Goal: Task Accomplishment & Management: Use online tool/utility

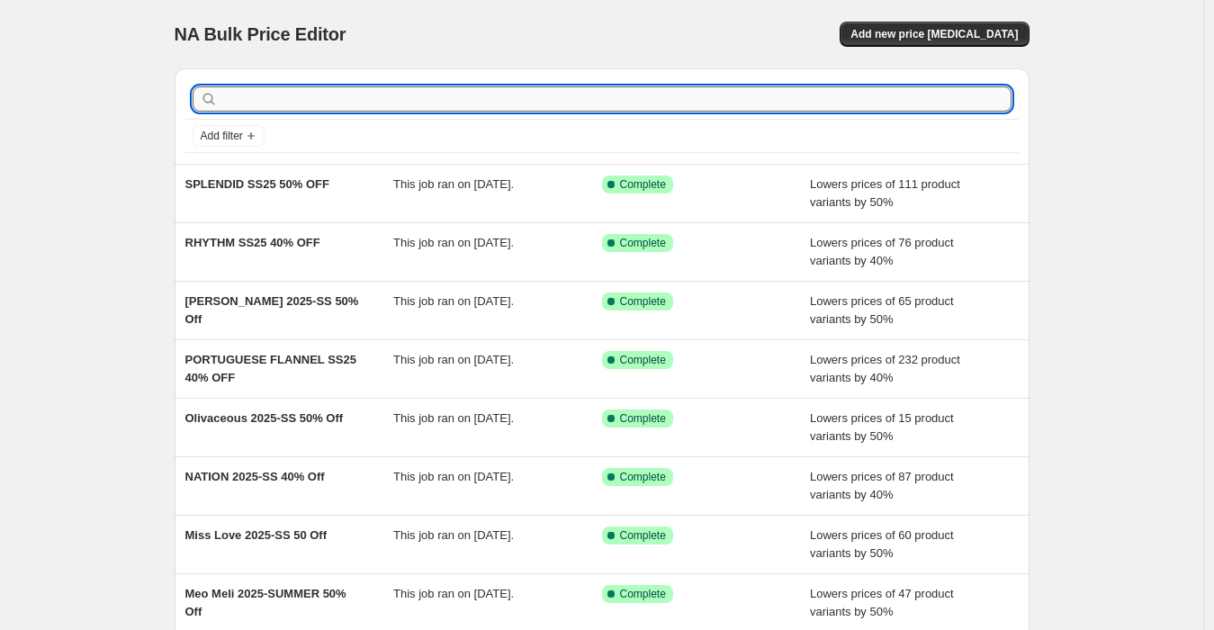
click at [301, 100] on input "text" at bounding box center [616, 98] width 790 height 25
paste input "DENIM MD - 25 OFF (AGOLDE/COH/AG/REDONE/STILL/AMO/MOTHER/RAG/[PERSON_NAME])"
type input "DENIM MD - 25 OFF (AGOLDE/COH/AG/REDONE/STILL/AMO/MOTHER/RAG/[PERSON_NAME])"
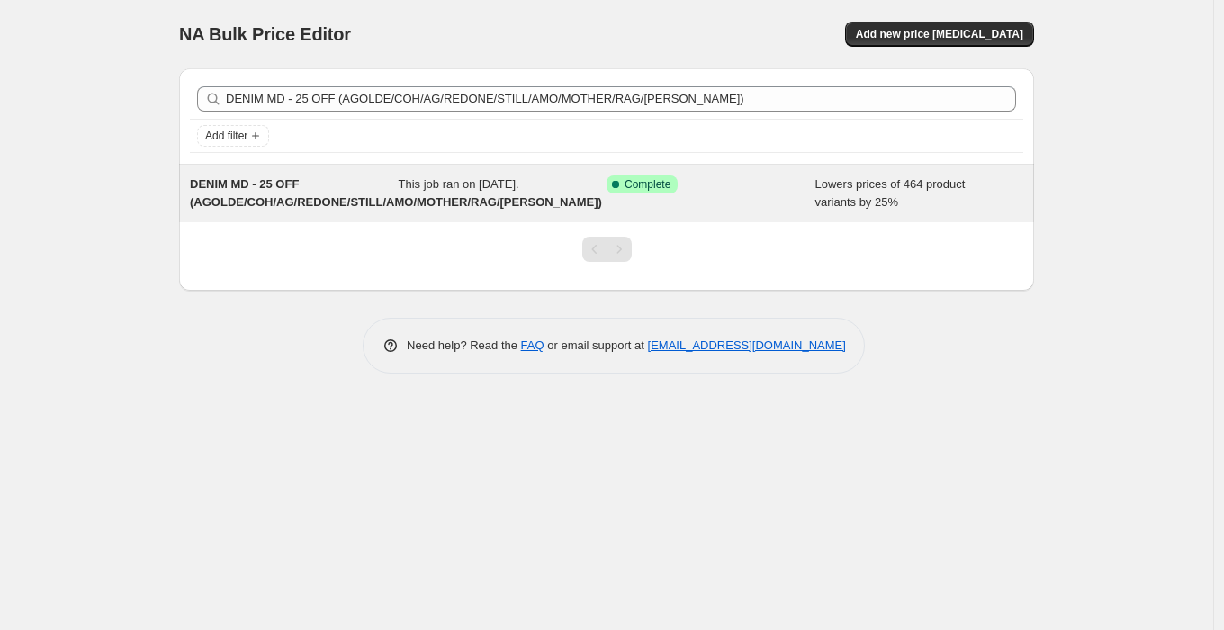
click at [292, 183] on span "DENIM MD - 25 OFF (AGOLDE/COH/AG/REDONE/STILL/AMO/MOTHER/RAG/[PERSON_NAME])" at bounding box center [396, 192] width 412 height 31
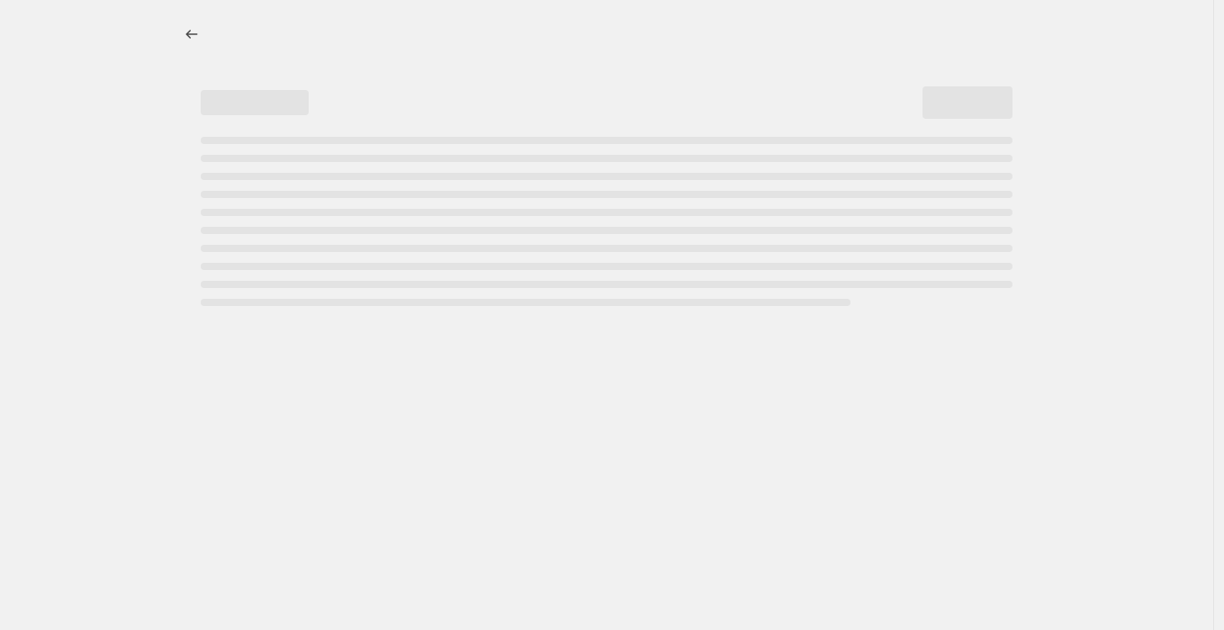
select select "percentage"
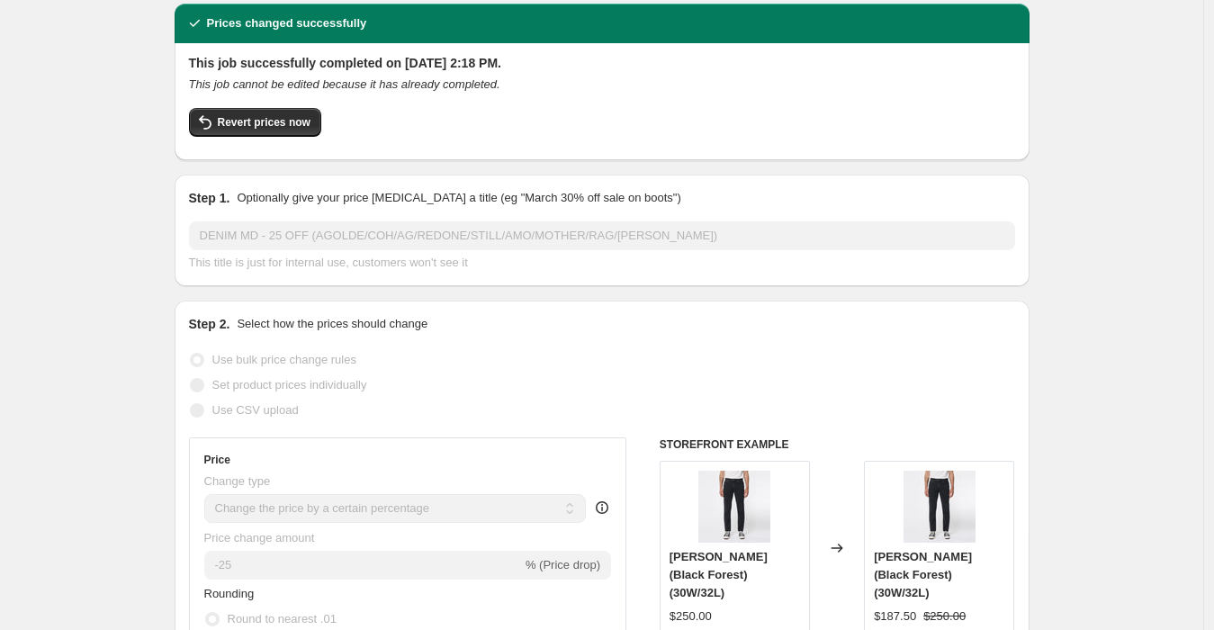
scroll to position [100, 0]
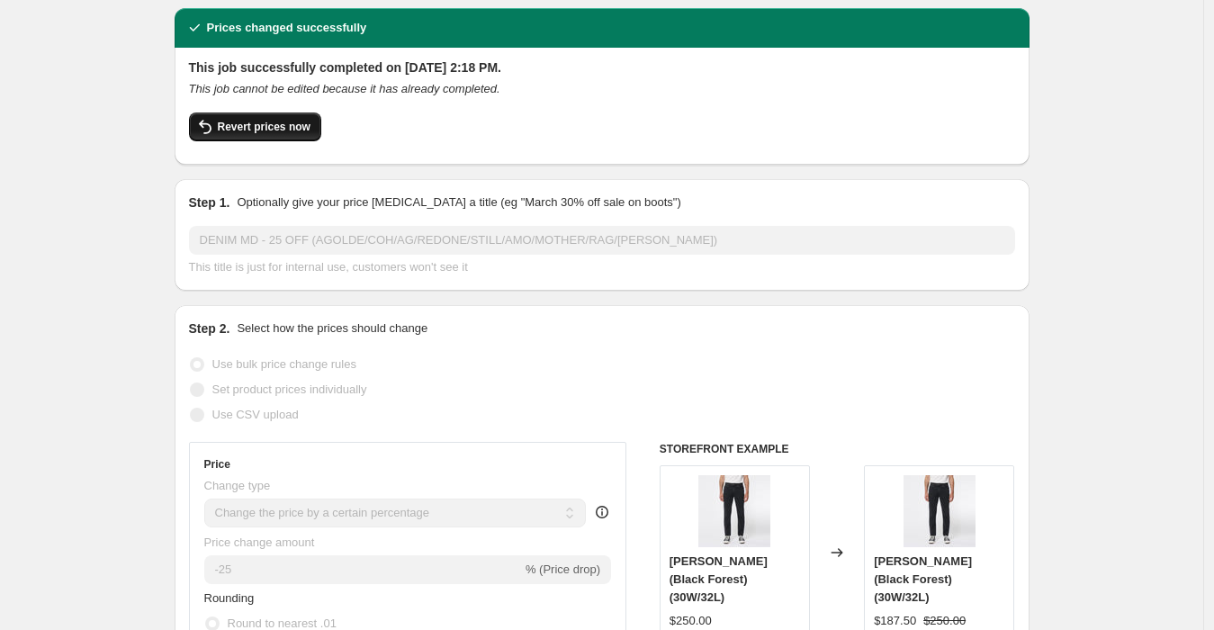
click at [303, 123] on span "Revert prices now" at bounding box center [264, 127] width 93 height 14
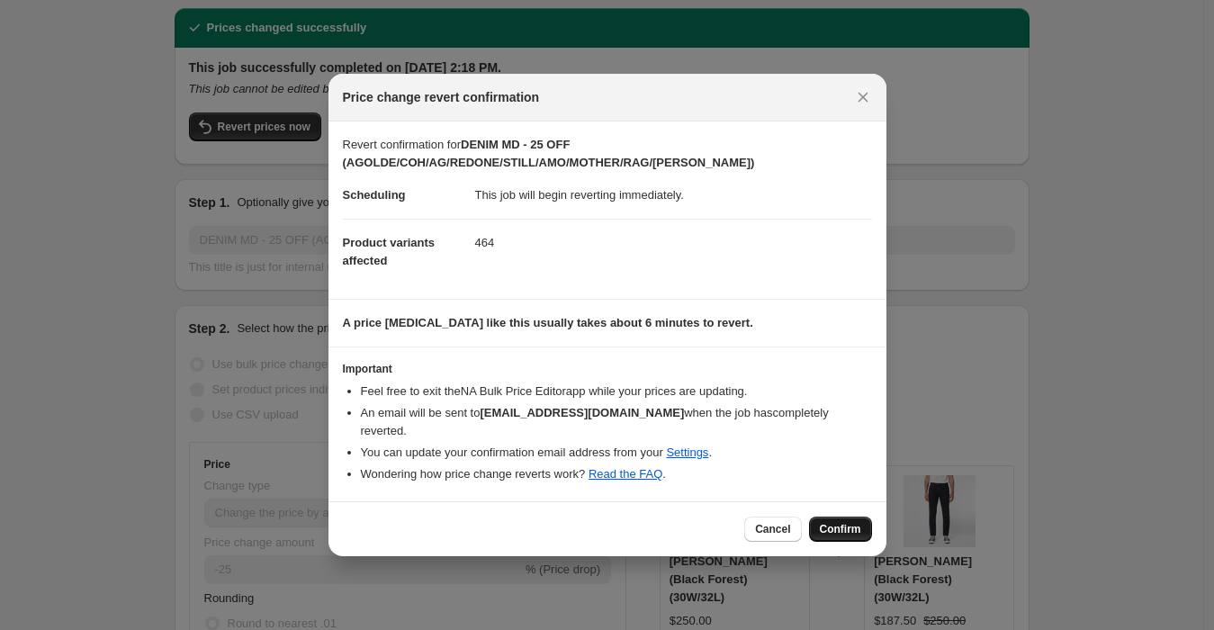
click at [840, 522] on span "Confirm" at bounding box center [840, 529] width 41 height 14
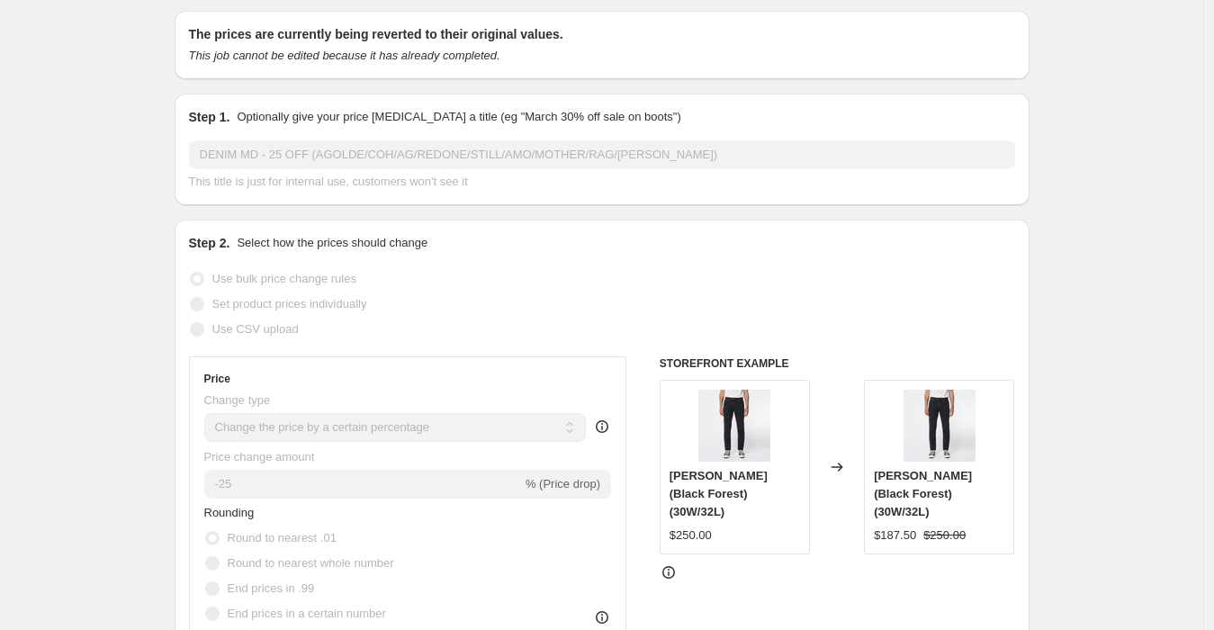
scroll to position [0, 0]
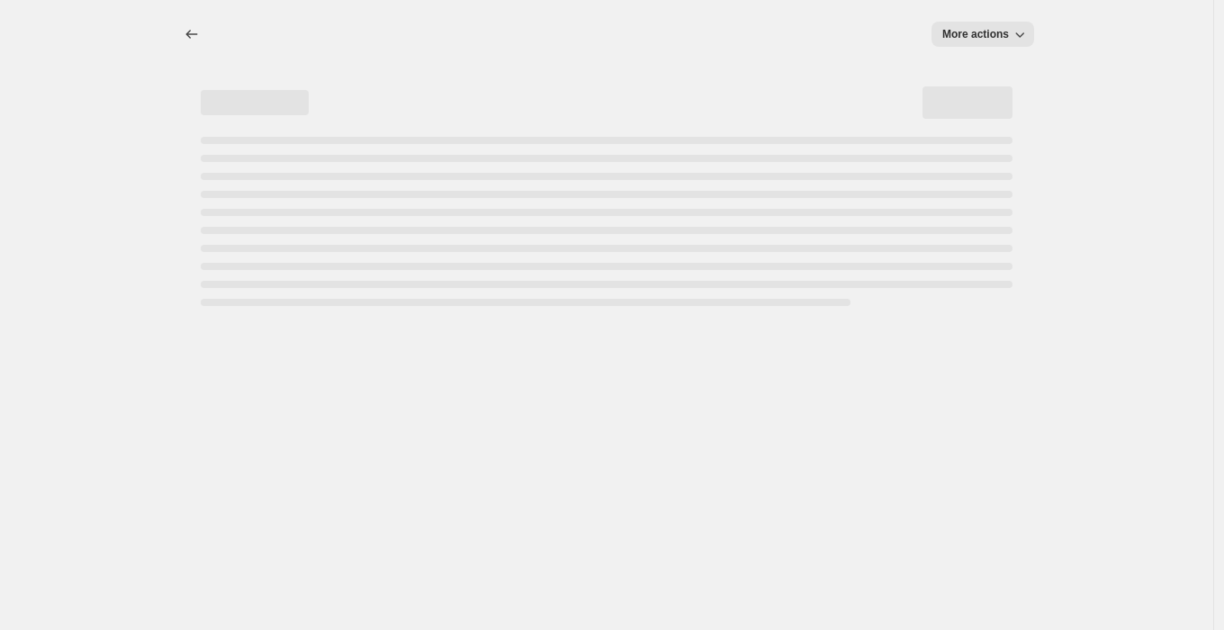
select select "percentage"
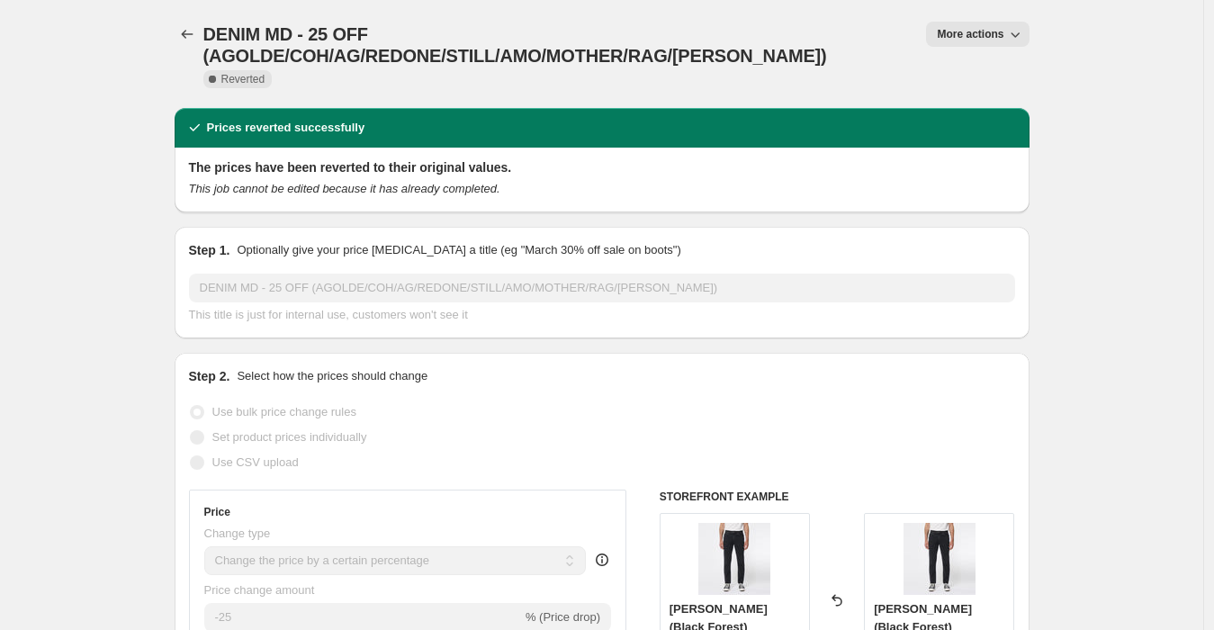
click at [1010, 41] on button "More actions" at bounding box center [977, 34] width 103 height 25
click at [991, 71] on span "Copy to new job" at bounding box center [987, 70] width 84 height 13
select select "percentage"
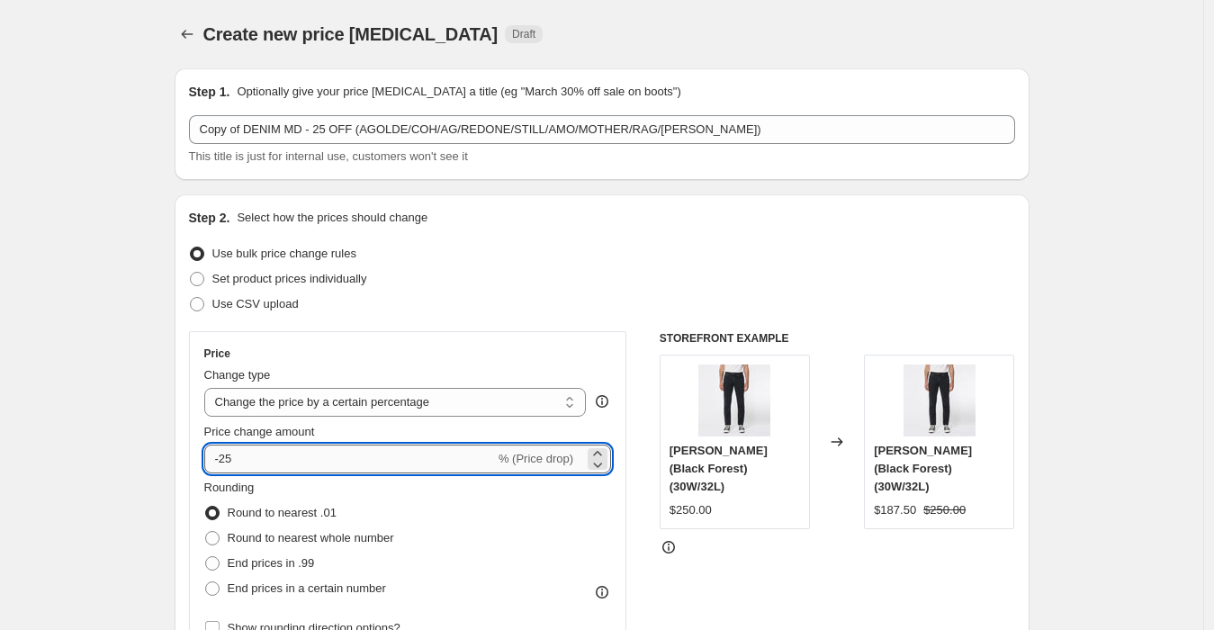
click at [316, 455] on input "-25" at bounding box center [349, 458] width 291 height 29
type input "-2"
type input "-40"
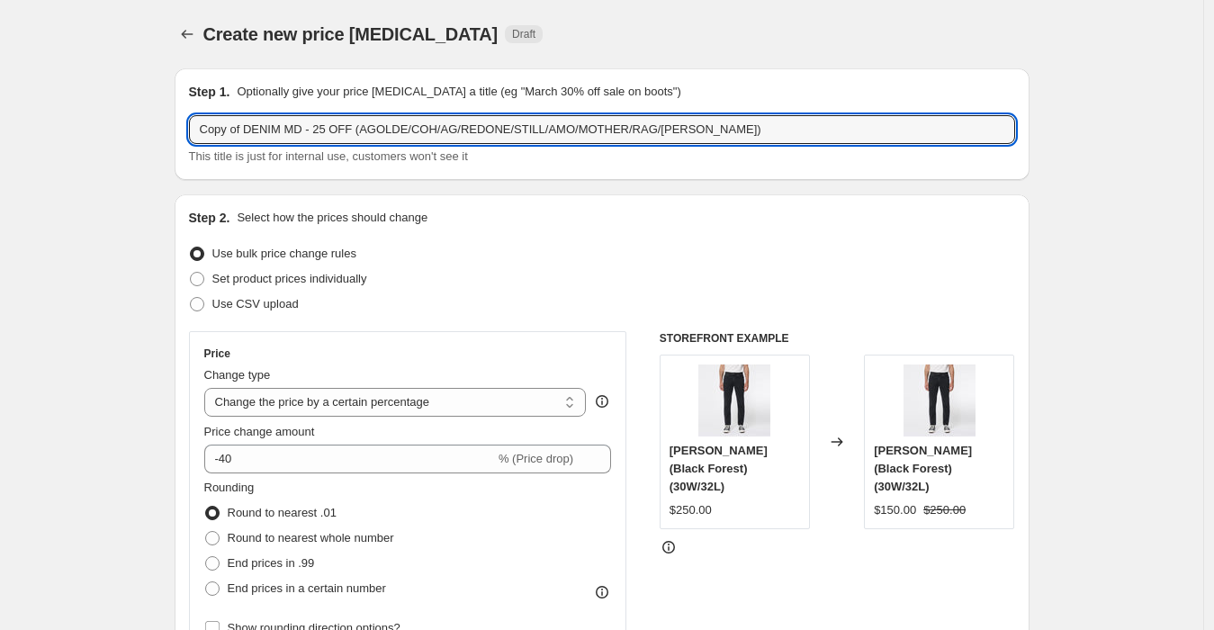
drag, startPoint x: 247, startPoint y: 130, endPoint x: 128, endPoint y: 135, distance: 119.8
drag, startPoint x: 273, startPoint y: 129, endPoint x: 288, endPoint y: 123, distance: 16.2
click at [288, 123] on input "DENIM MD - 25 OFF (AGOLDE/COH/AG/REDONE/STILL/AMO/MOTHER/RAG/[PERSON_NAME])" at bounding box center [602, 129] width 826 height 29
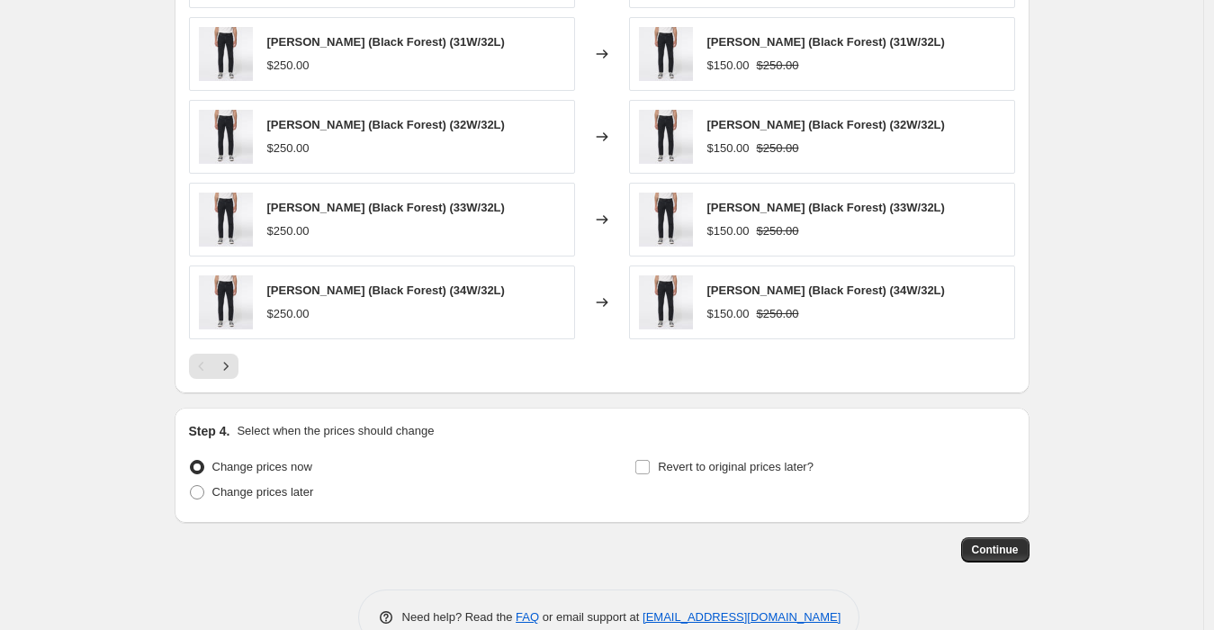
scroll to position [1199, 0]
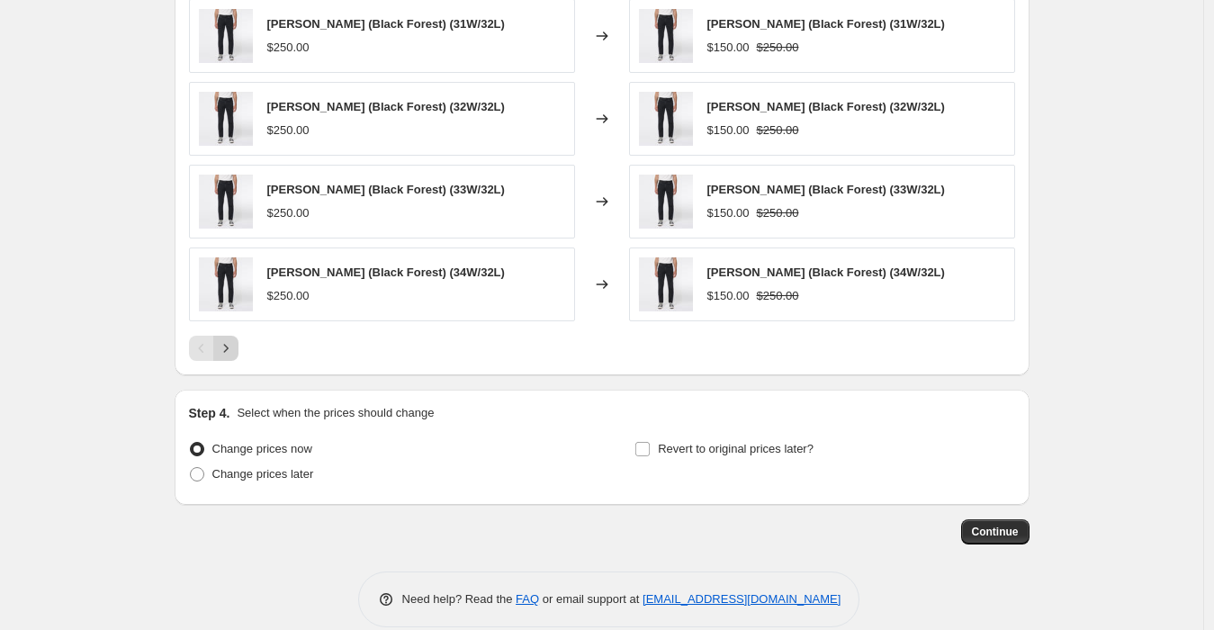
type input "DENIM MD - 40 OFF (AGOLDE/COH/AG/REDONE/STILL/AMO/MOTHER/RAG/[PERSON_NAME])"
click at [235, 346] on icon "Next" at bounding box center [226, 348] width 18 height 18
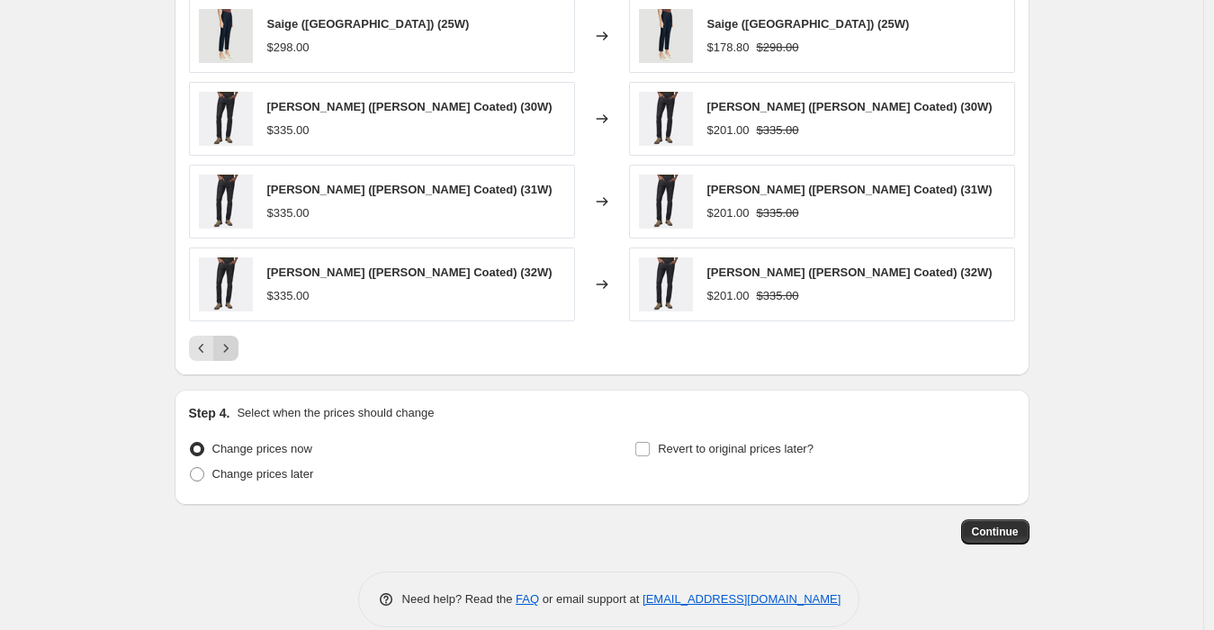
click at [235, 346] on icon "Next" at bounding box center [226, 348] width 18 height 18
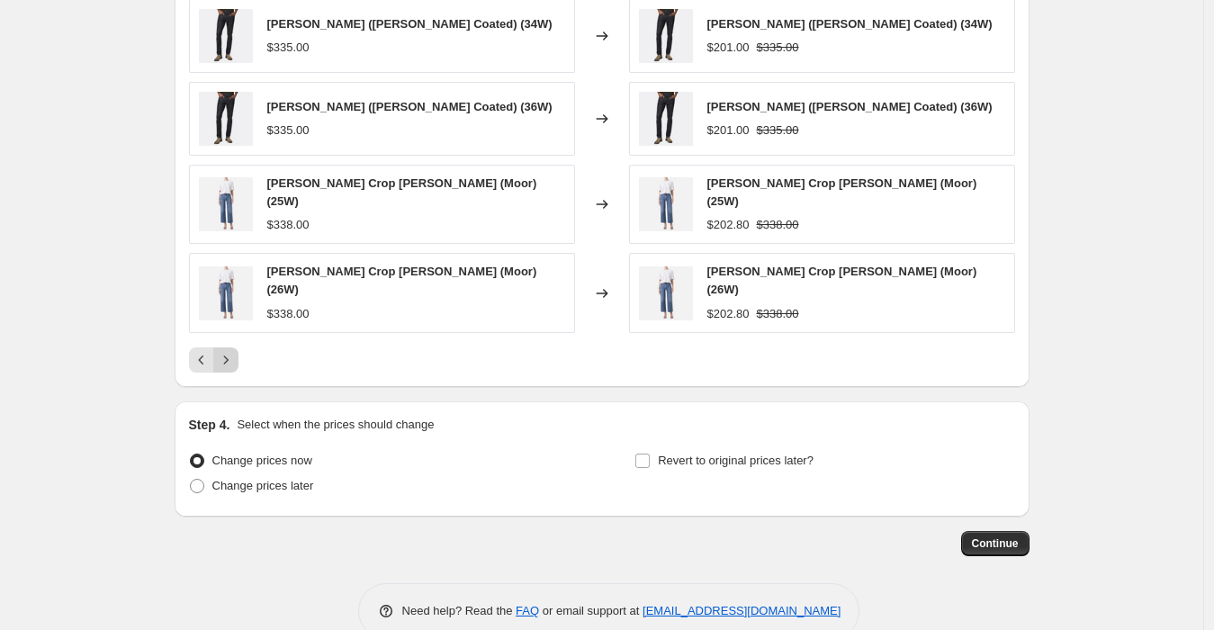
click at [235, 351] on icon "Next" at bounding box center [226, 360] width 18 height 18
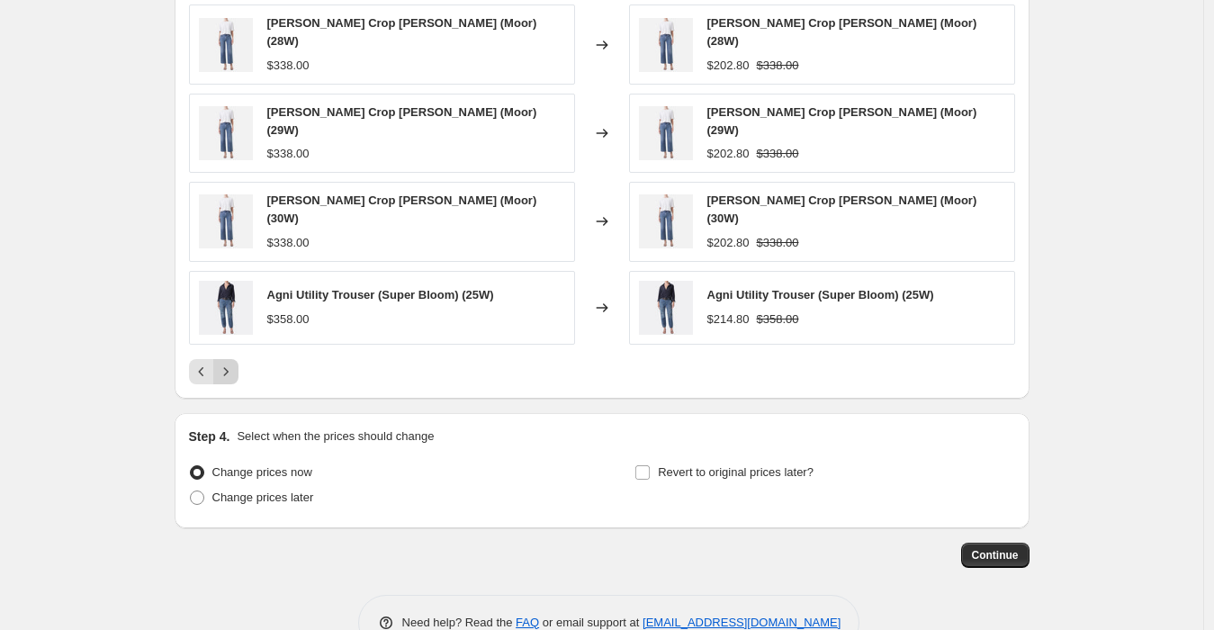
click at [235, 363] on icon "Next" at bounding box center [226, 372] width 18 height 18
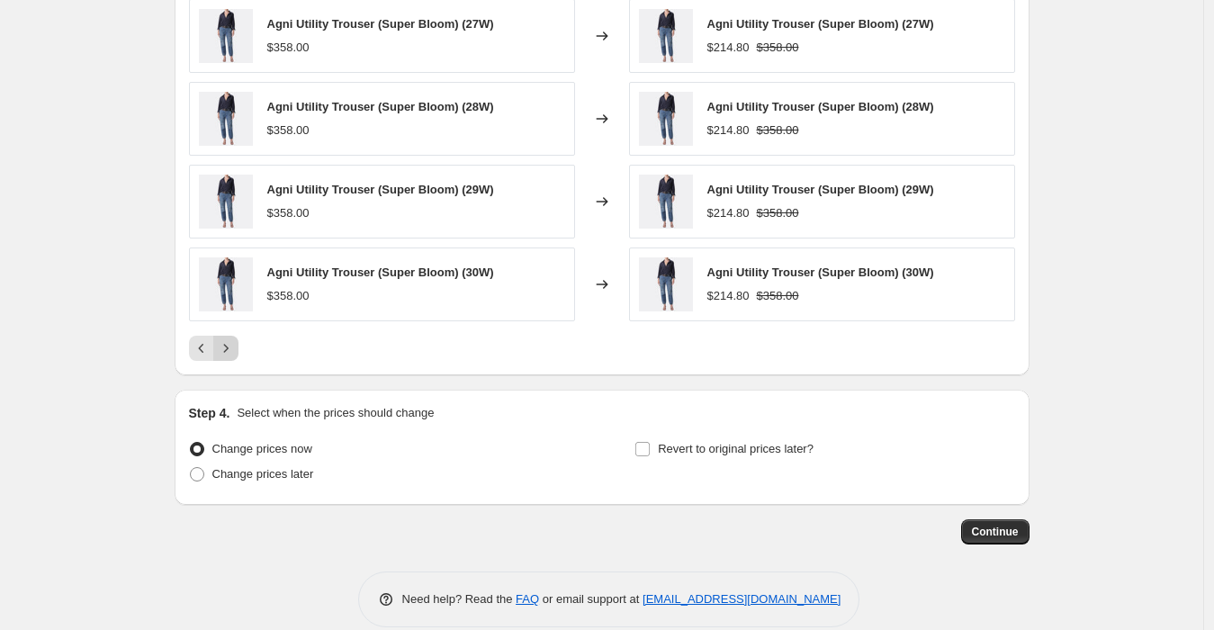
click at [235, 346] on icon "Next" at bounding box center [226, 348] width 18 height 18
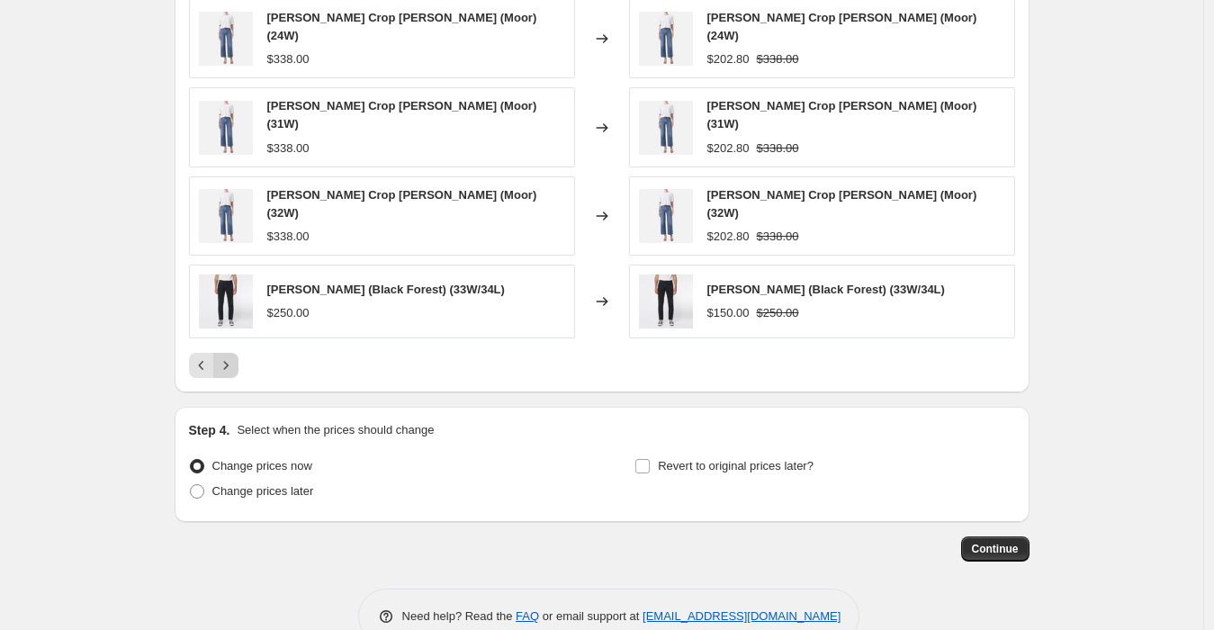
click at [235, 356] on icon "Next" at bounding box center [226, 365] width 18 height 18
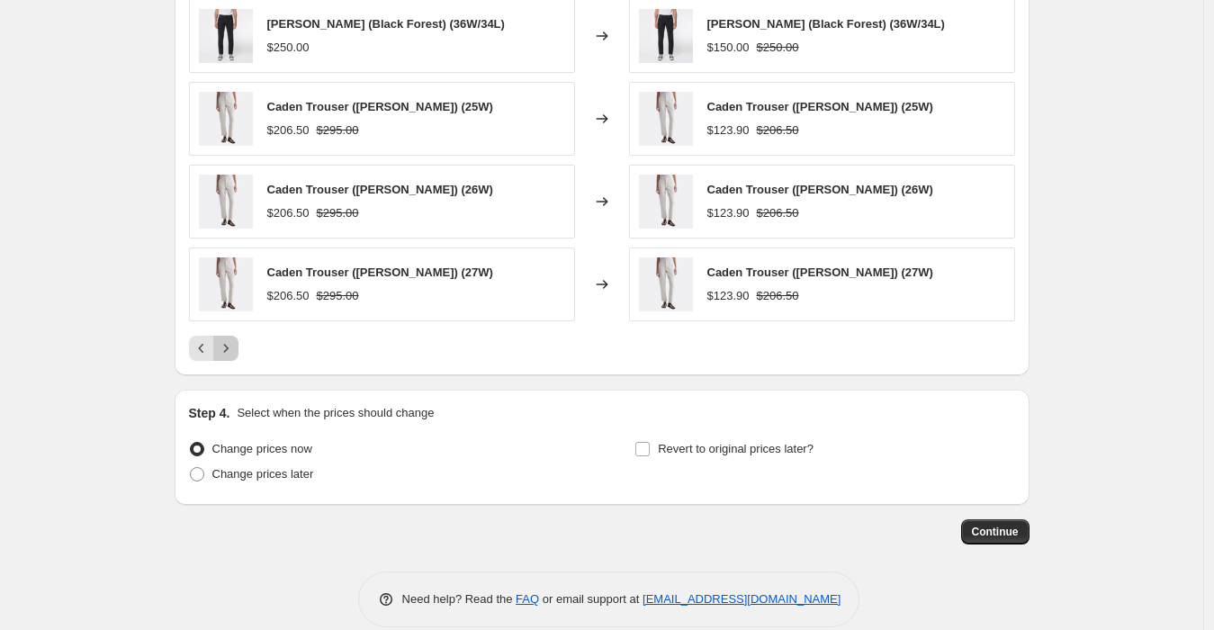
click at [235, 346] on icon "Next" at bounding box center [226, 348] width 18 height 18
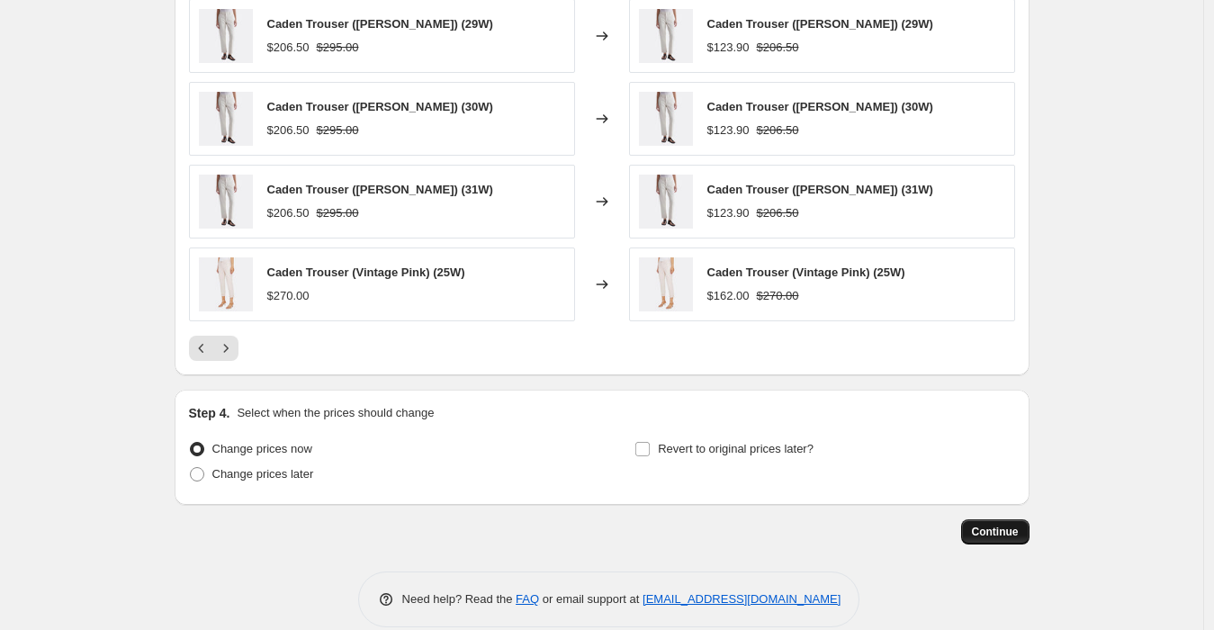
click at [990, 525] on span "Continue" at bounding box center [995, 532] width 47 height 14
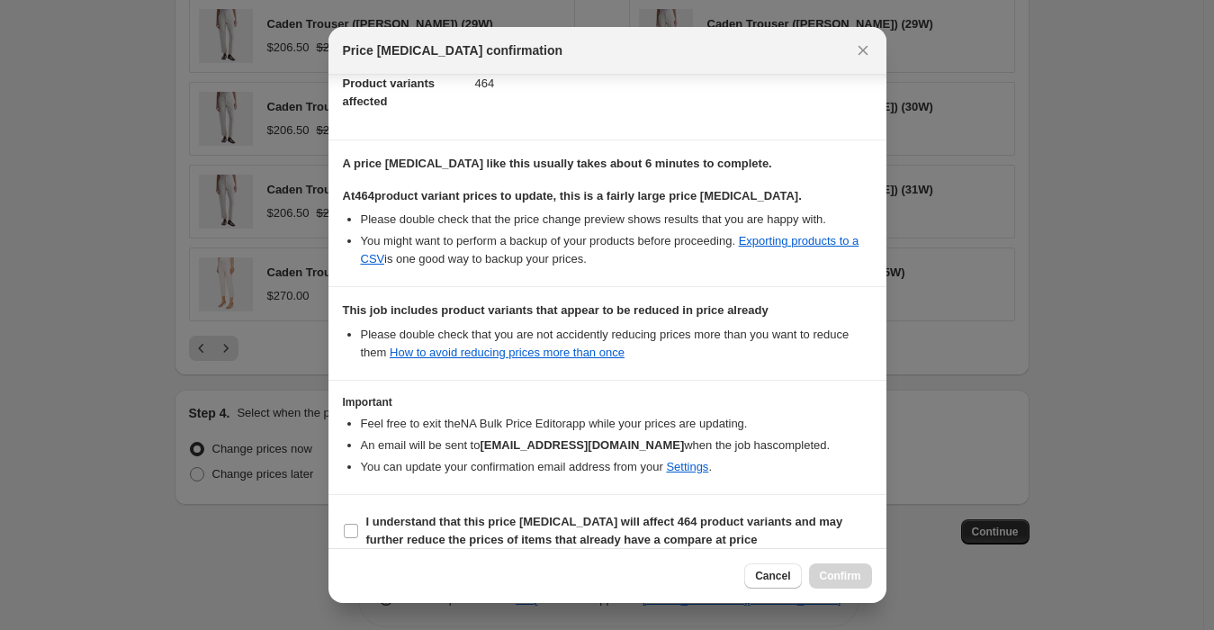
scroll to position [241, 0]
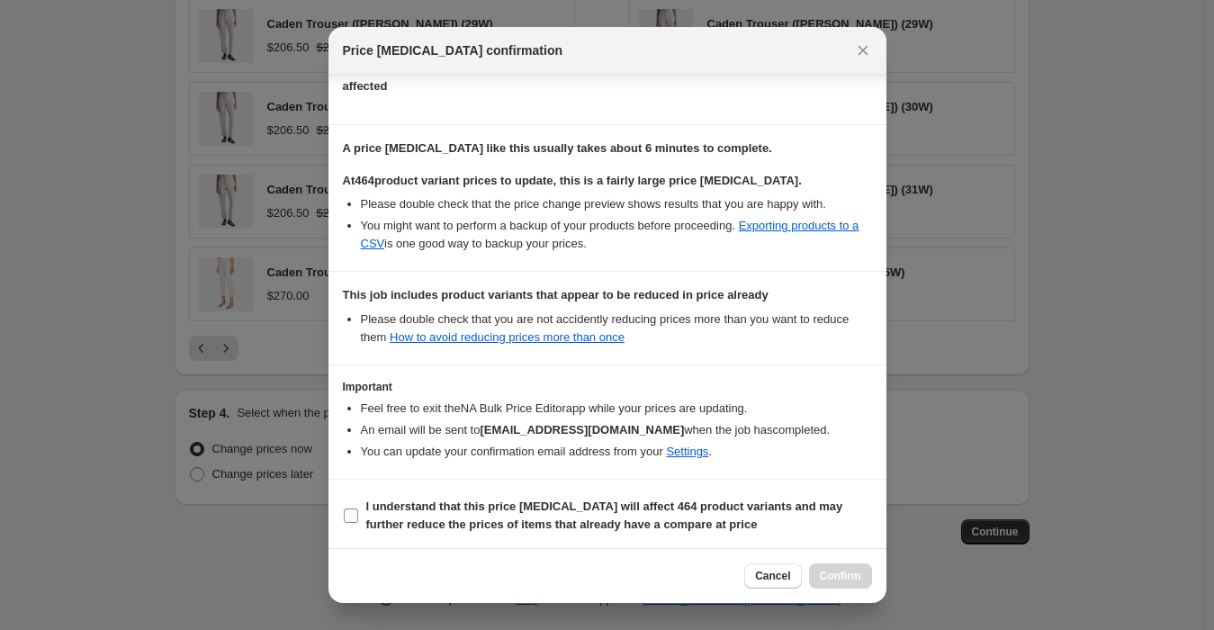
click at [354, 514] on input "I understand that this price [MEDICAL_DATA] will affect 464 product variants an…" at bounding box center [351, 515] width 14 height 14
checkbox input "true"
click at [841, 573] on span "Confirm" at bounding box center [840, 576] width 41 height 14
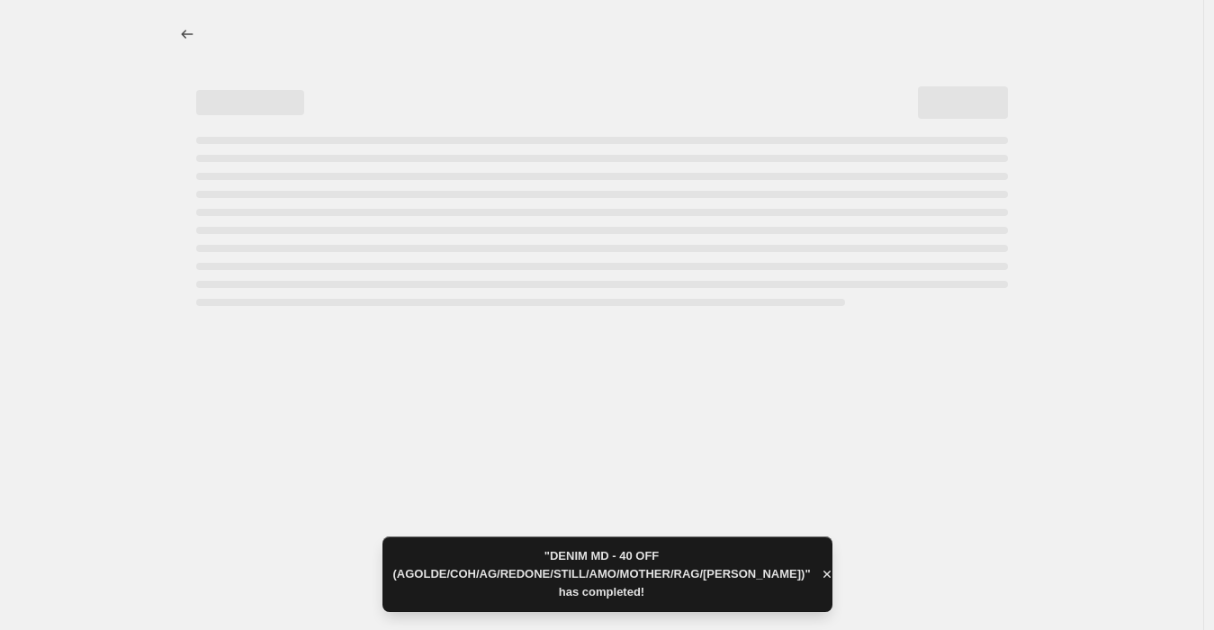
select select "percentage"
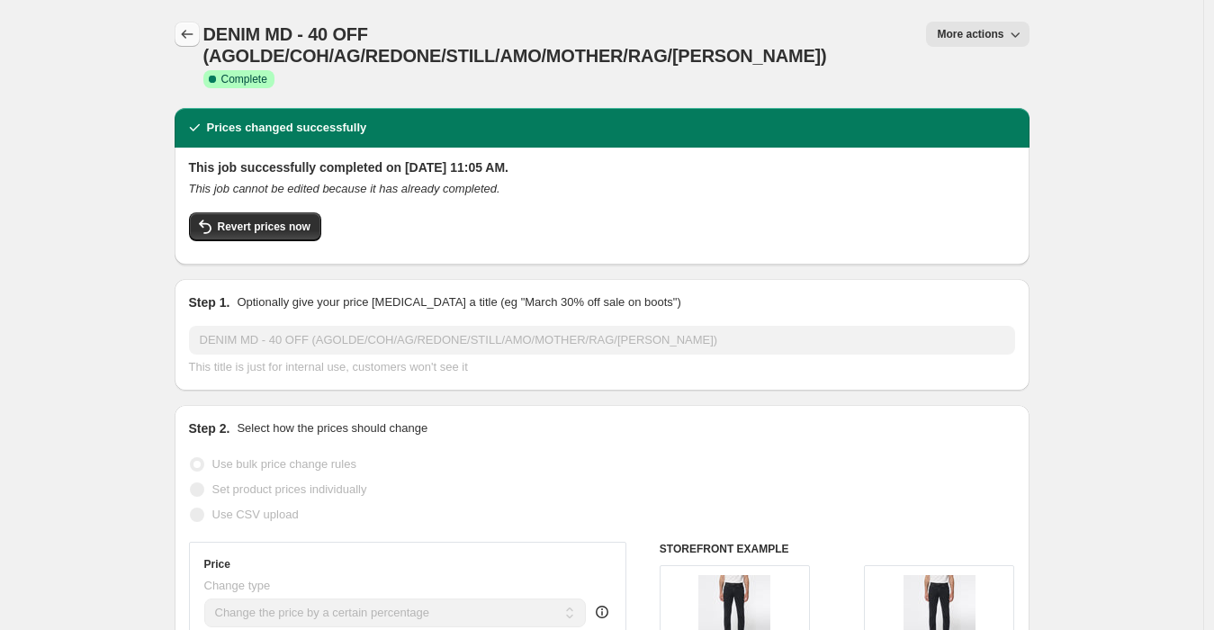
click at [196, 30] on icon "Price change jobs" at bounding box center [187, 34] width 18 height 18
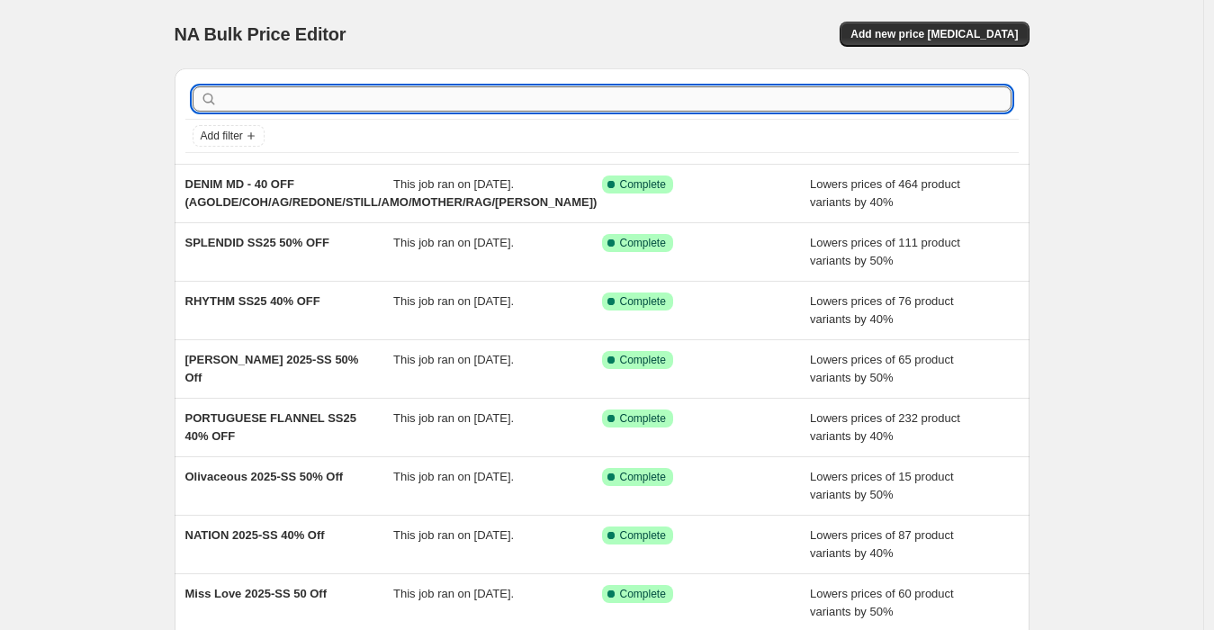
click at [301, 110] on input "text" at bounding box center [616, 98] width 790 height 25
paste input "DENIM APPAREL MD 25 (COH/AG/STILL HERE/REDONE/AMO/MOTHER/DL/RAG/[PERSON_NAME]/[…"
type input "DENIM APPAREL MD 25 (COH/AG/STILL HERE/REDONE/AMO/MOTHER/DL/RAG/[PERSON_NAME]/[…"
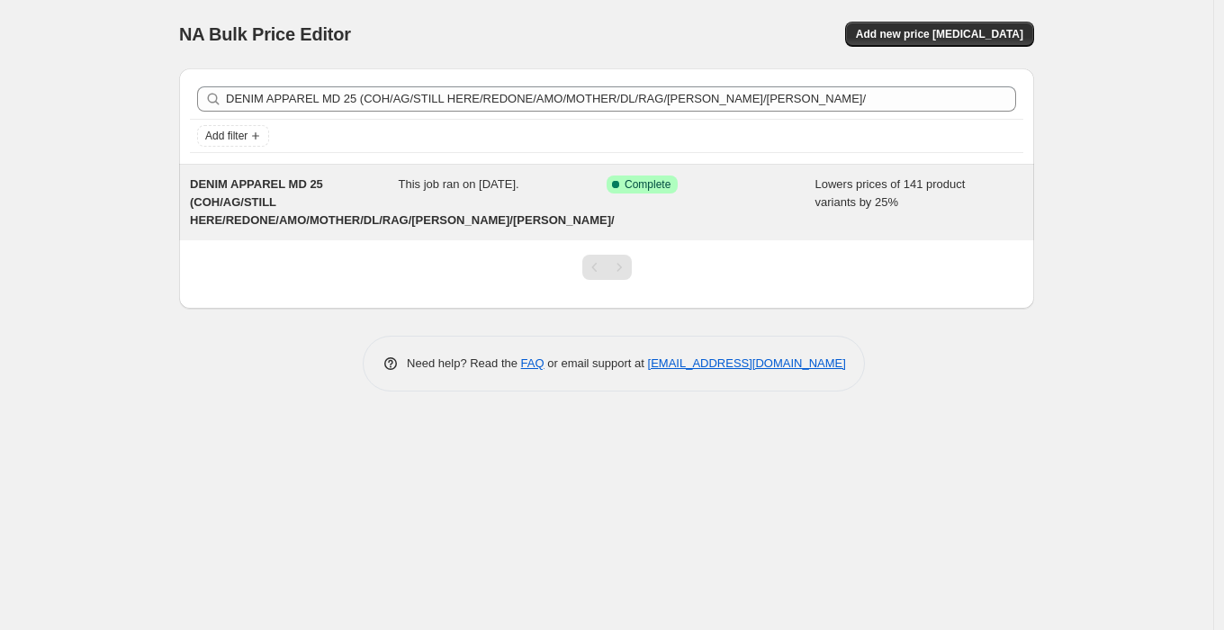
click at [283, 181] on span "DENIM APPAREL MD 25 (COH/AG/STILL HERE/REDONE/AMO/MOTHER/DL/RAG/[PERSON_NAME]/[…" at bounding box center [402, 201] width 425 height 49
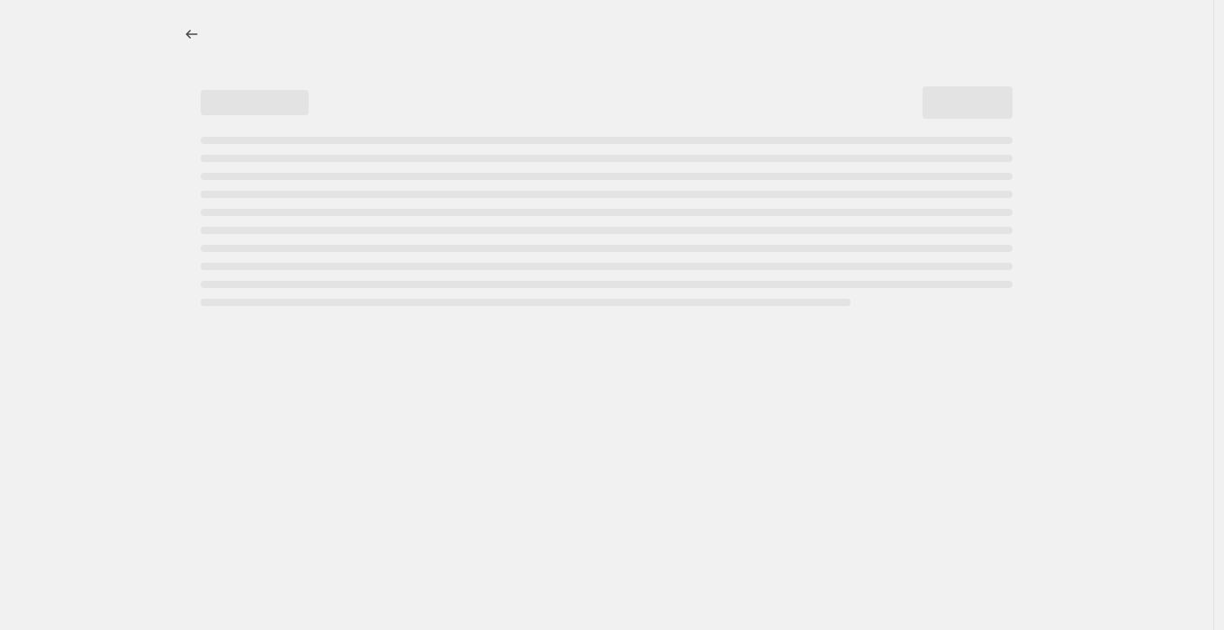
select select "percentage"
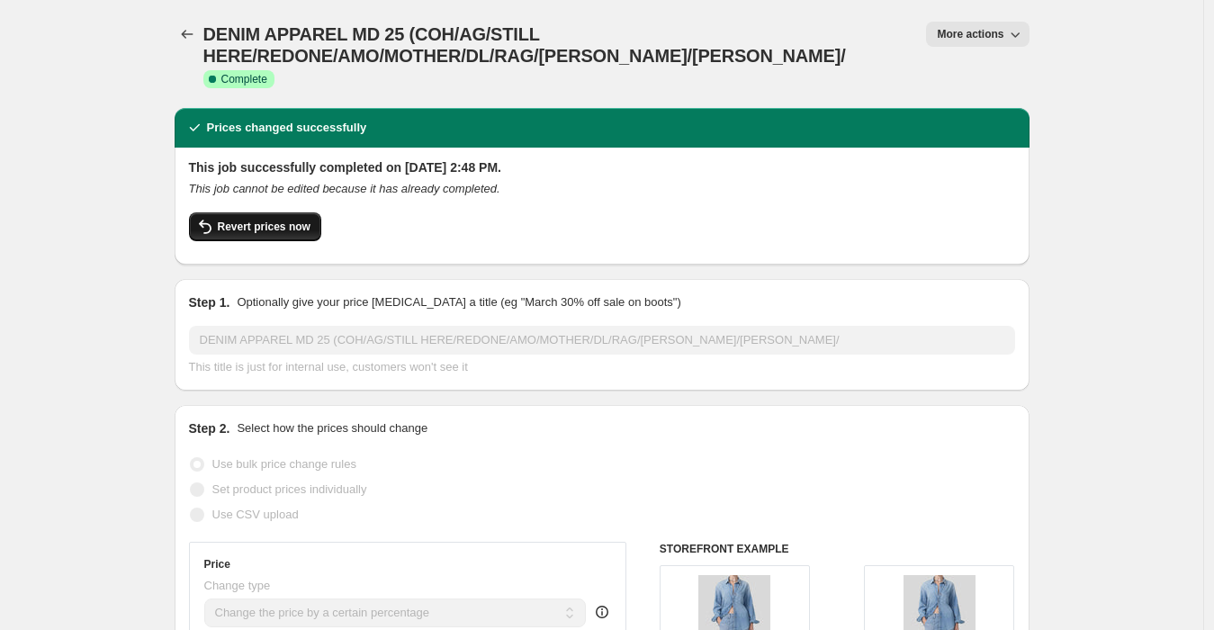
click at [301, 220] on span "Revert prices now" at bounding box center [264, 227] width 93 height 14
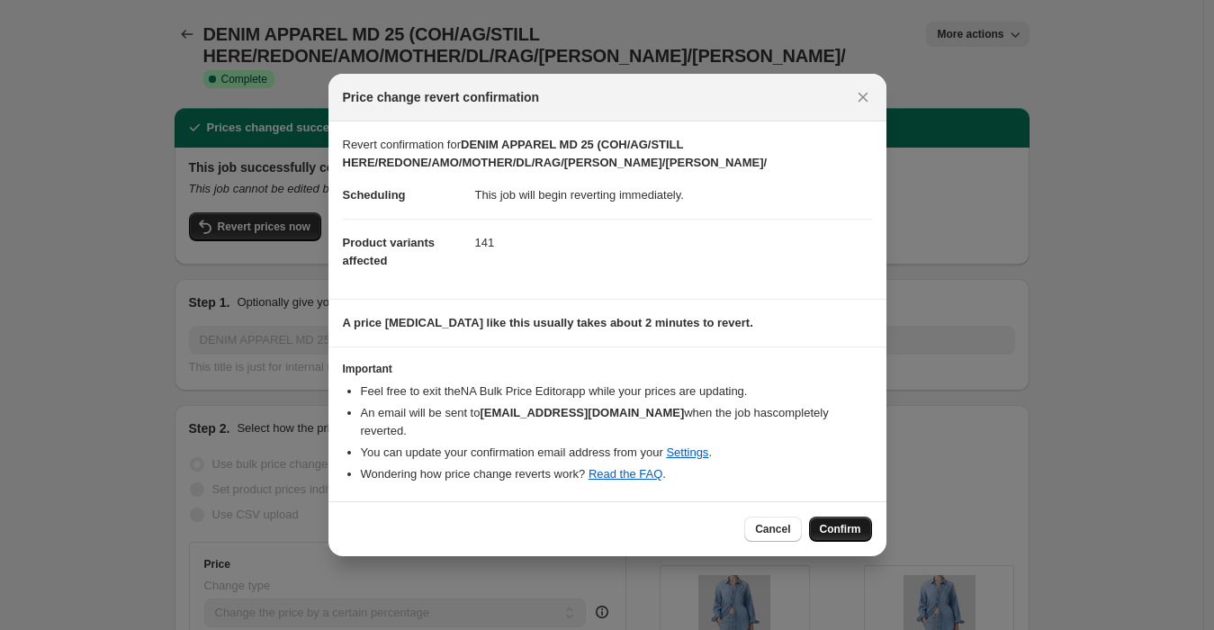
click at [834, 516] on button "Confirm" at bounding box center [840, 528] width 63 height 25
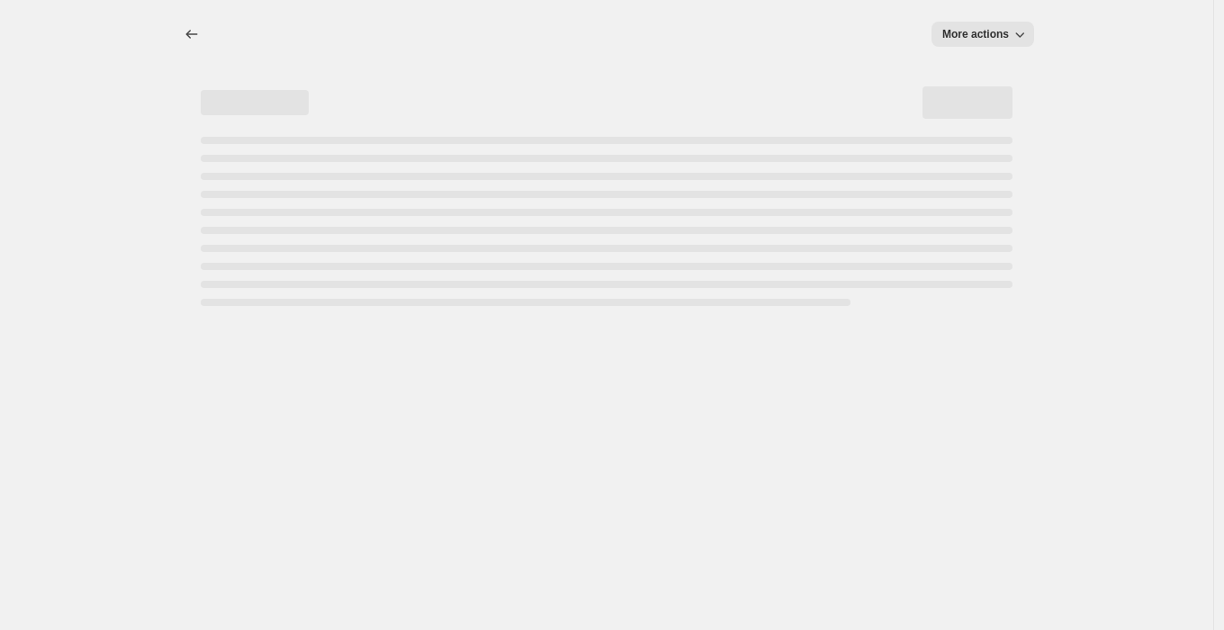
select select "percentage"
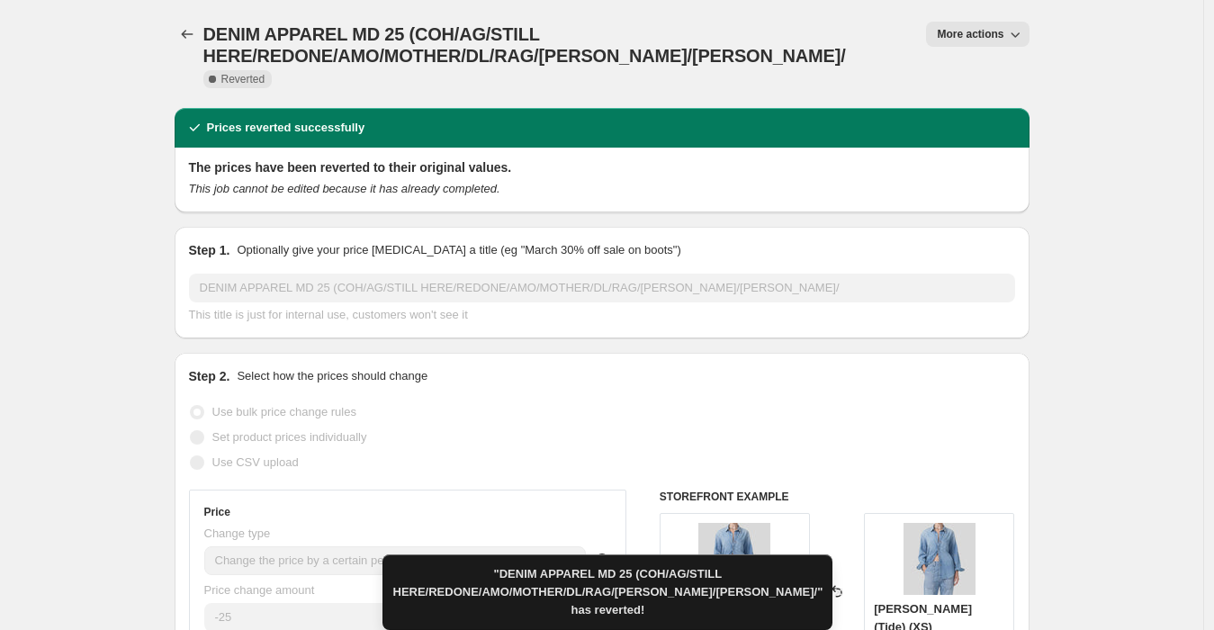
click at [943, 40] on button "More actions" at bounding box center [977, 34] width 103 height 25
click at [949, 67] on span "Copy to new job" at bounding box center [987, 70] width 84 height 13
select select "percentage"
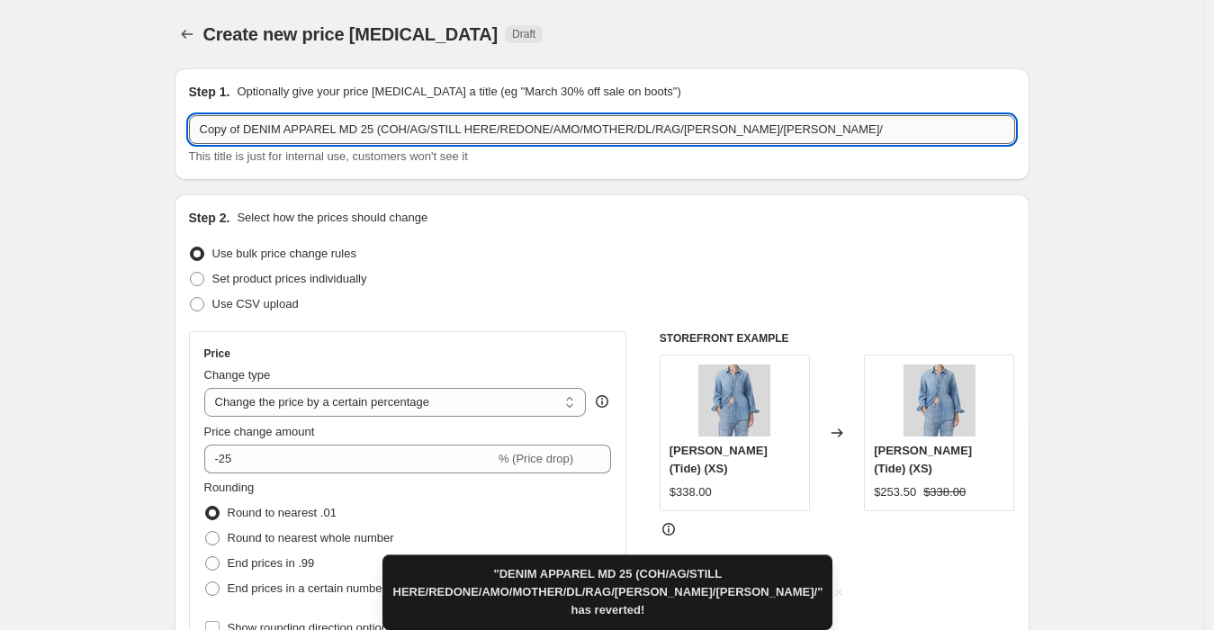
click at [362, 130] on input "Copy of DENIM APPAREL MD 25 (COH/AG/STILL HERE/REDONE/AMO/MOTHER/DL/RAG/[PERSON…" at bounding box center [602, 129] width 826 height 29
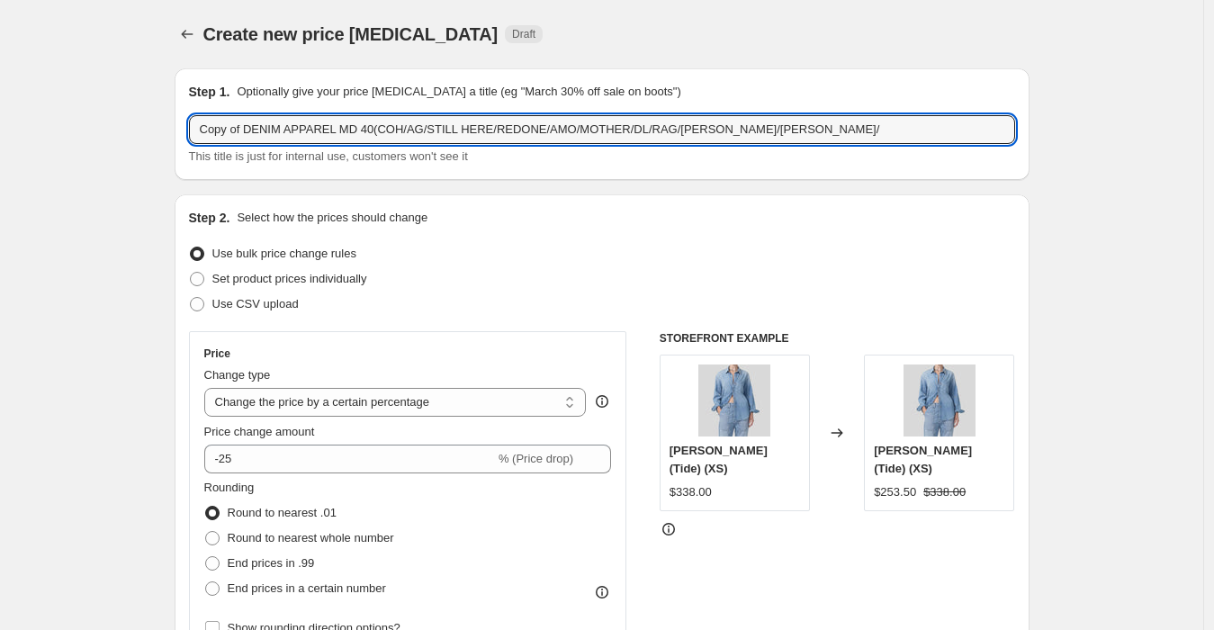
drag, startPoint x: 247, startPoint y: 127, endPoint x: 154, endPoint y: 145, distance: 95.3
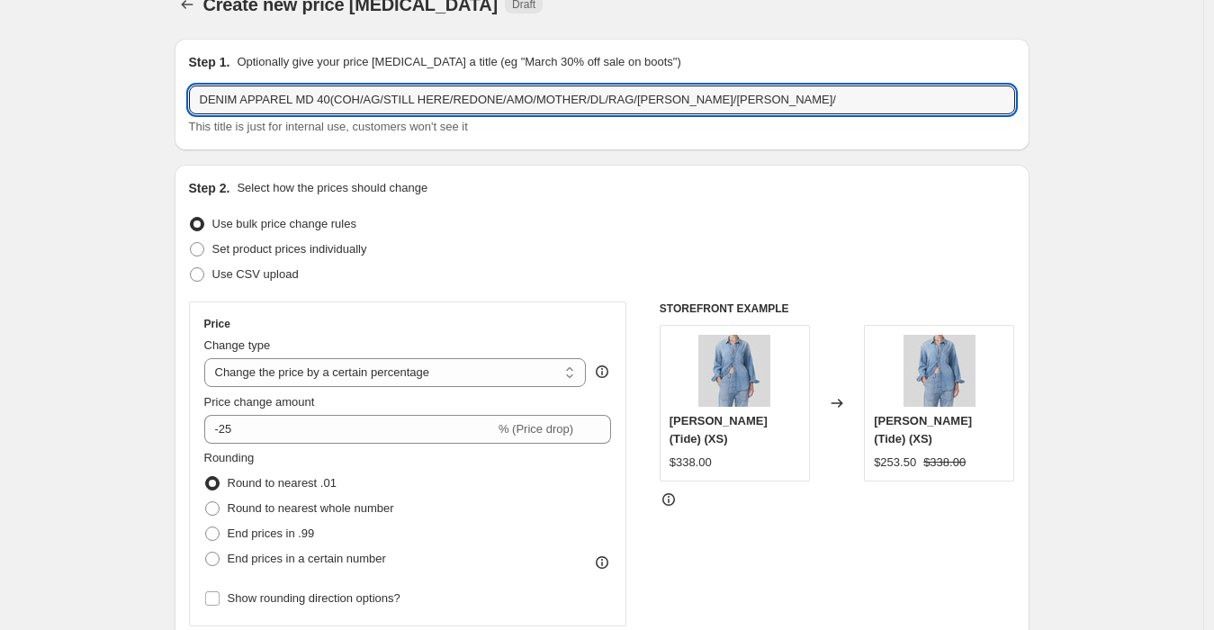
scroll to position [100, 0]
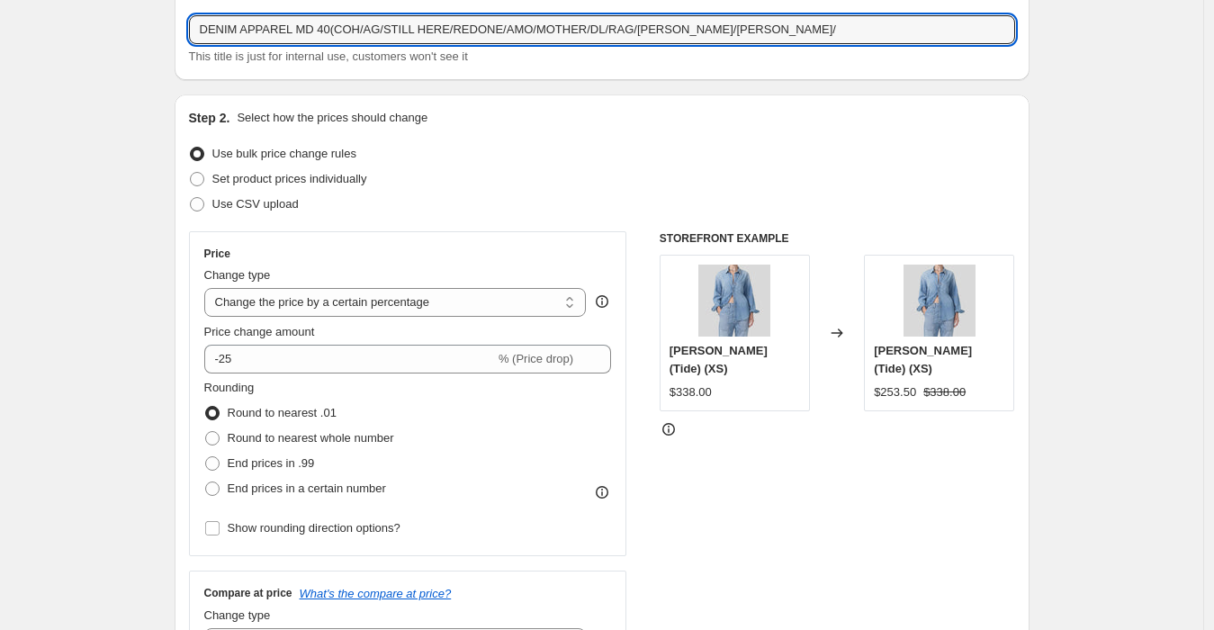
type input "DENIM APPAREL MD 40(COH/AG/STILL HERE/REDONE/AMO/MOTHER/DL/RAG/[PERSON_NAME]/[P…"
click at [387, 341] on div "Price change amount -25 % (Price drop)" at bounding box center [408, 348] width 408 height 50
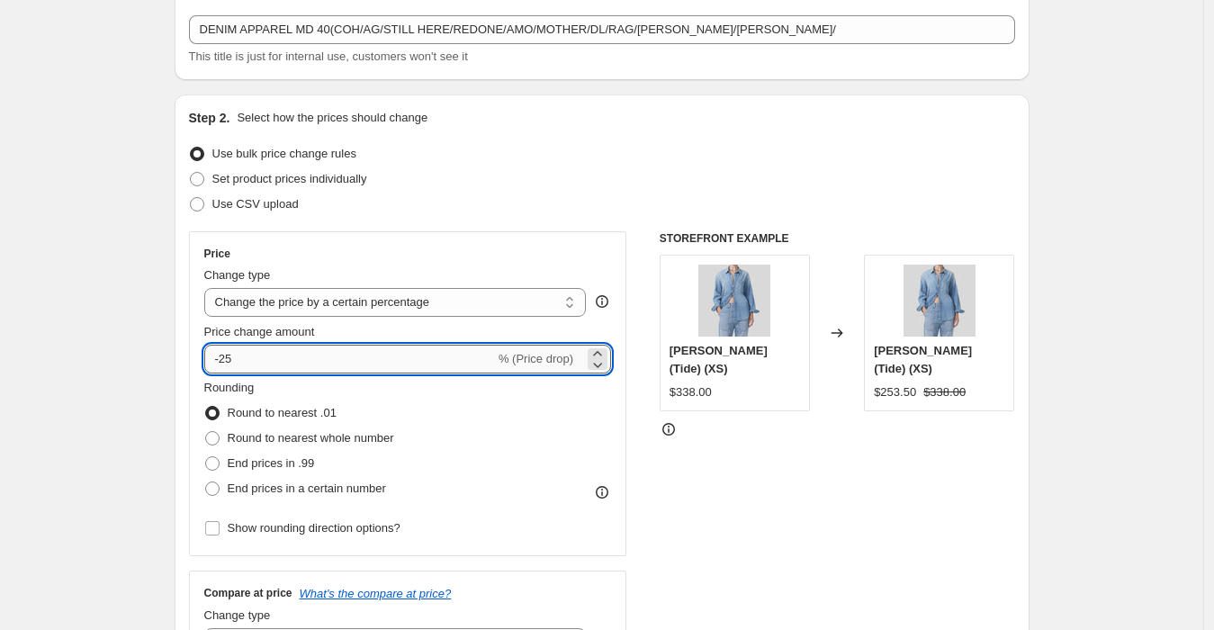
click at [387, 351] on input "-25" at bounding box center [349, 359] width 291 height 29
type input "-2"
type input "-40"
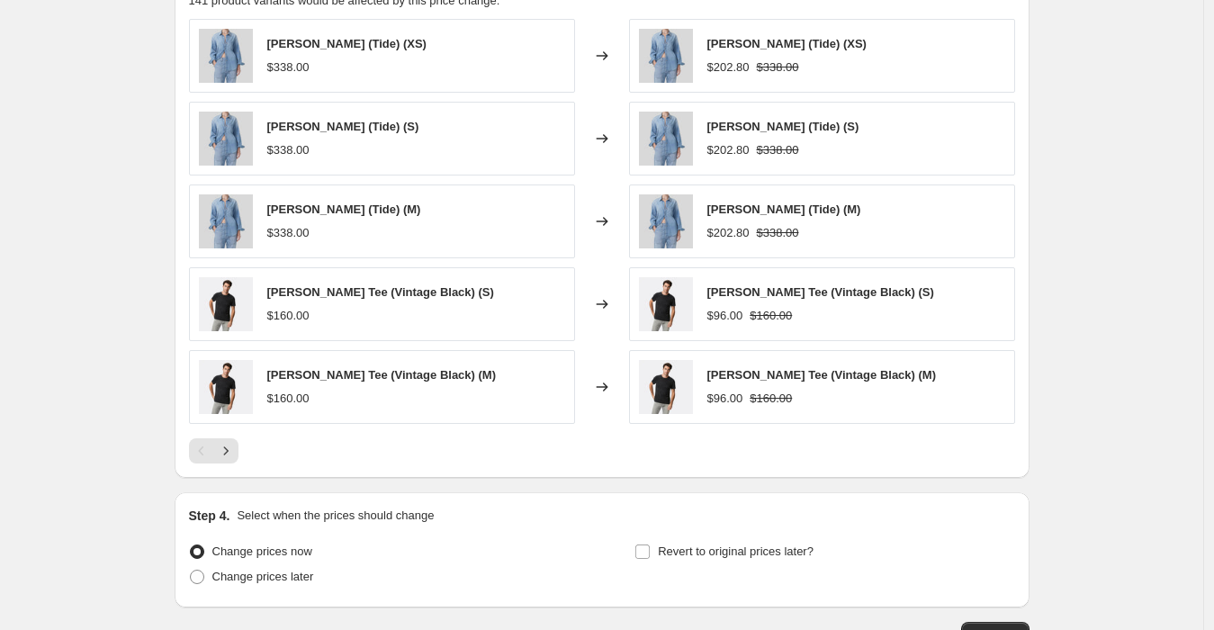
scroll to position [1100, 0]
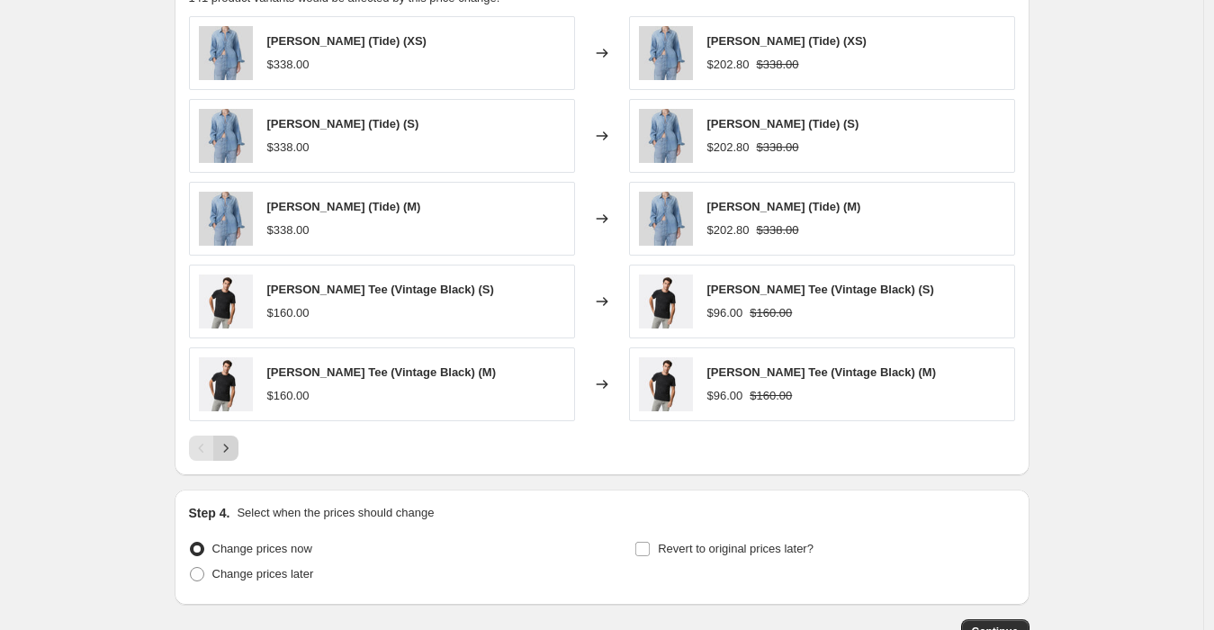
click at [235, 448] on icon "Next" at bounding box center [226, 448] width 18 height 18
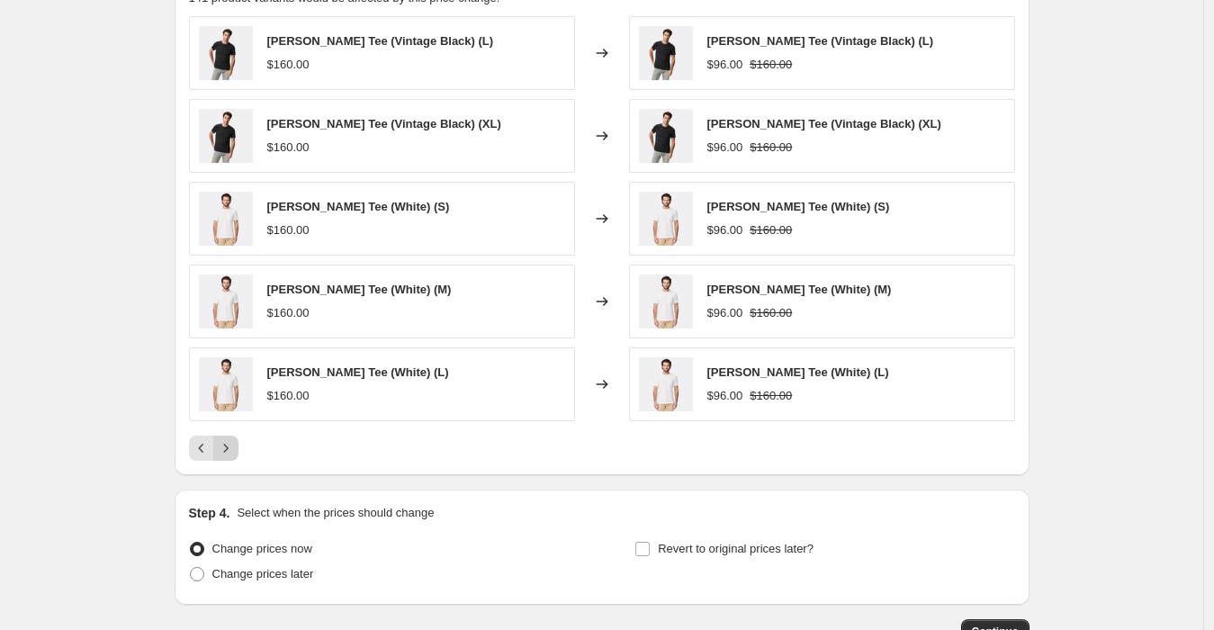
click at [235, 448] on icon "Next" at bounding box center [226, 448] width 18 height 18
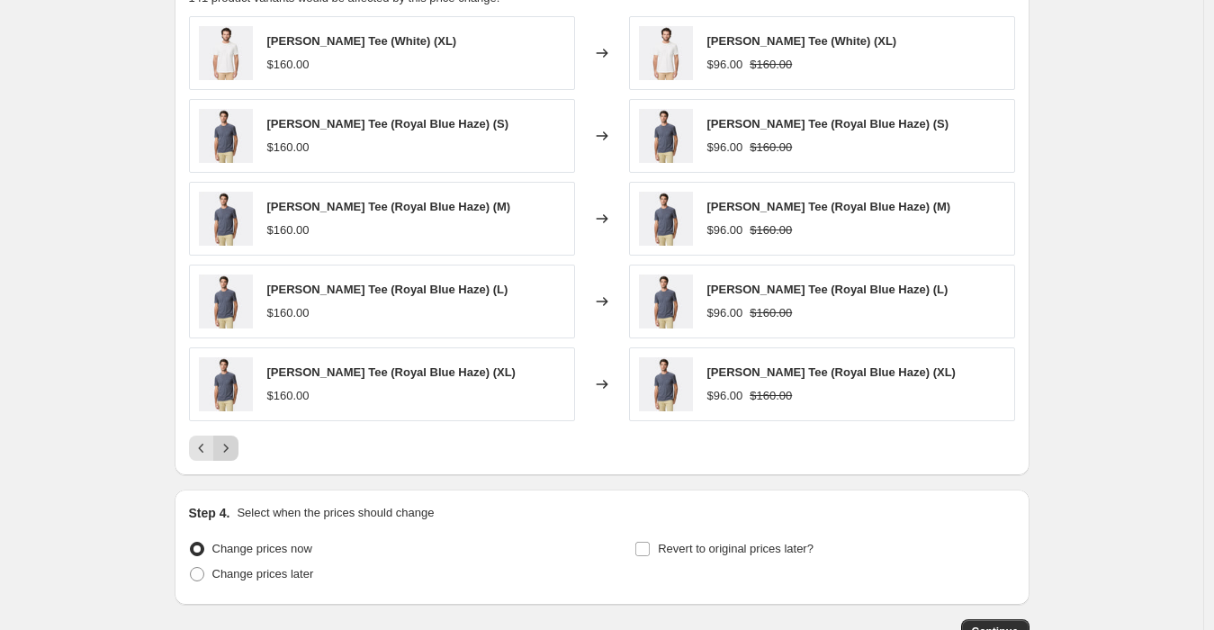
click at [235, 448] on icon "Next" at bounding box center [226, 448] width 18 height 18
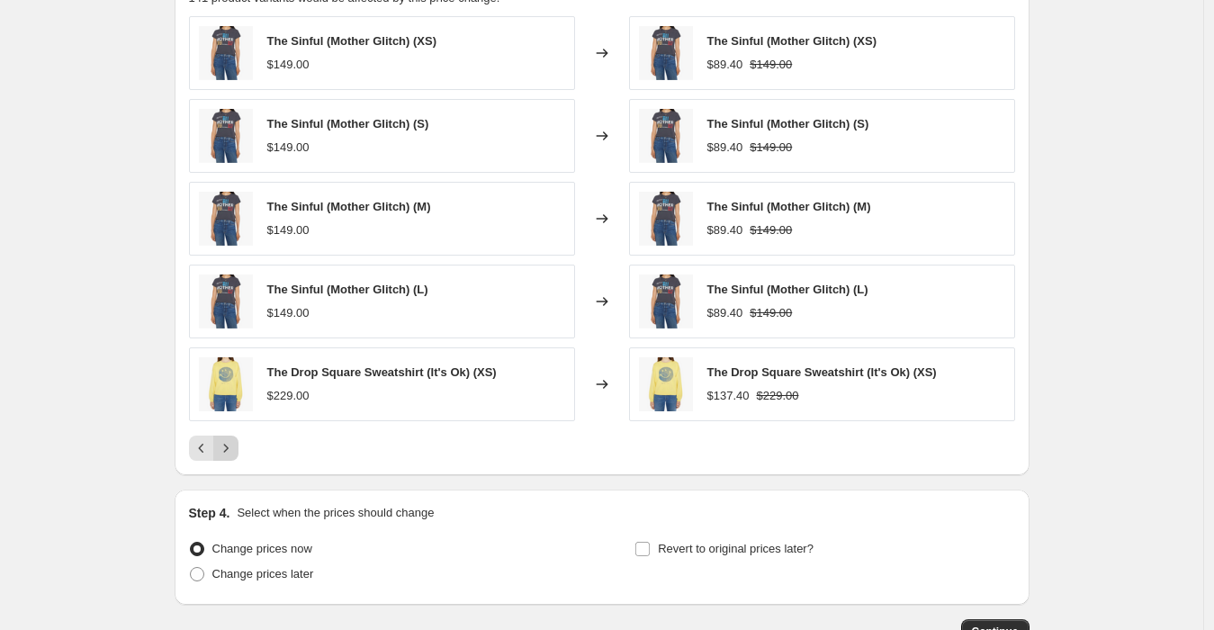
click at [235, 448] on icon "Next" at bounding box center [226, 448] width 18 height 18
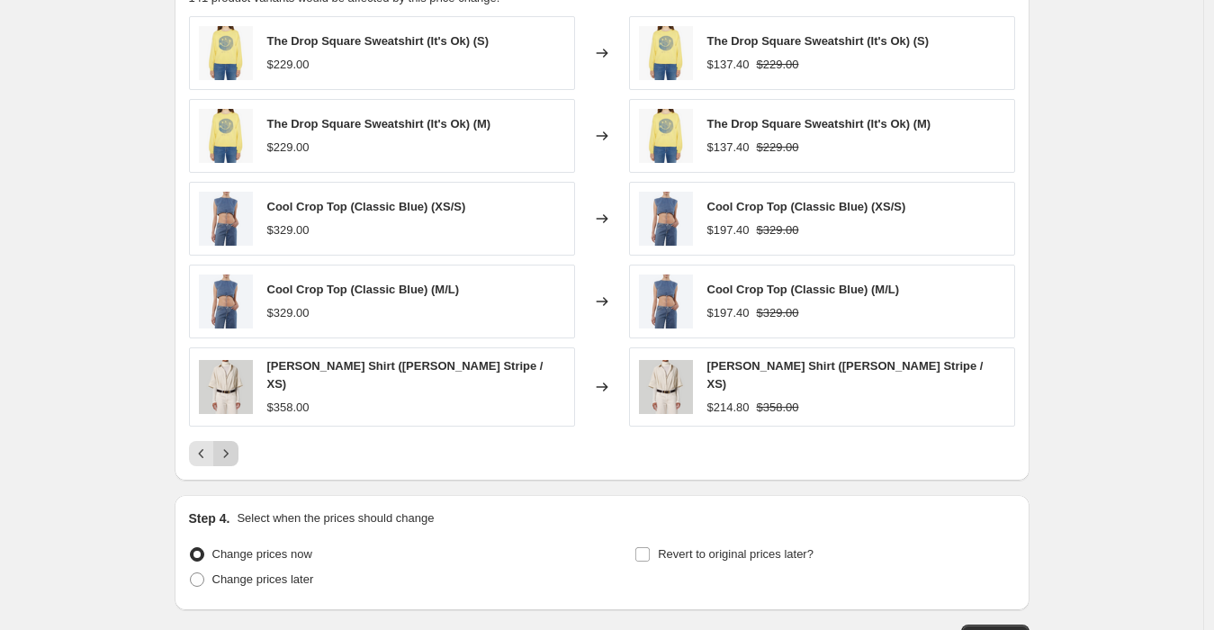
click at [235, 448] on icon "Next" at bounding box center [226, 453] width 18 height 18
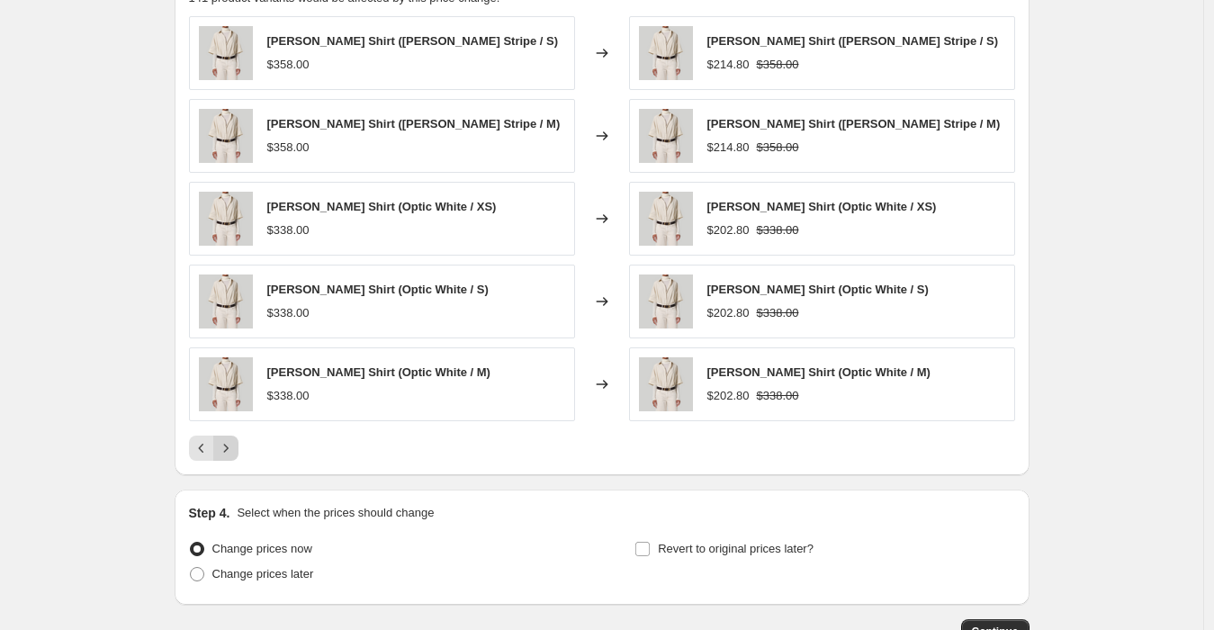
click at [235, 448] on icon "Next" at bounding box center [226, 448] width 18 height 18
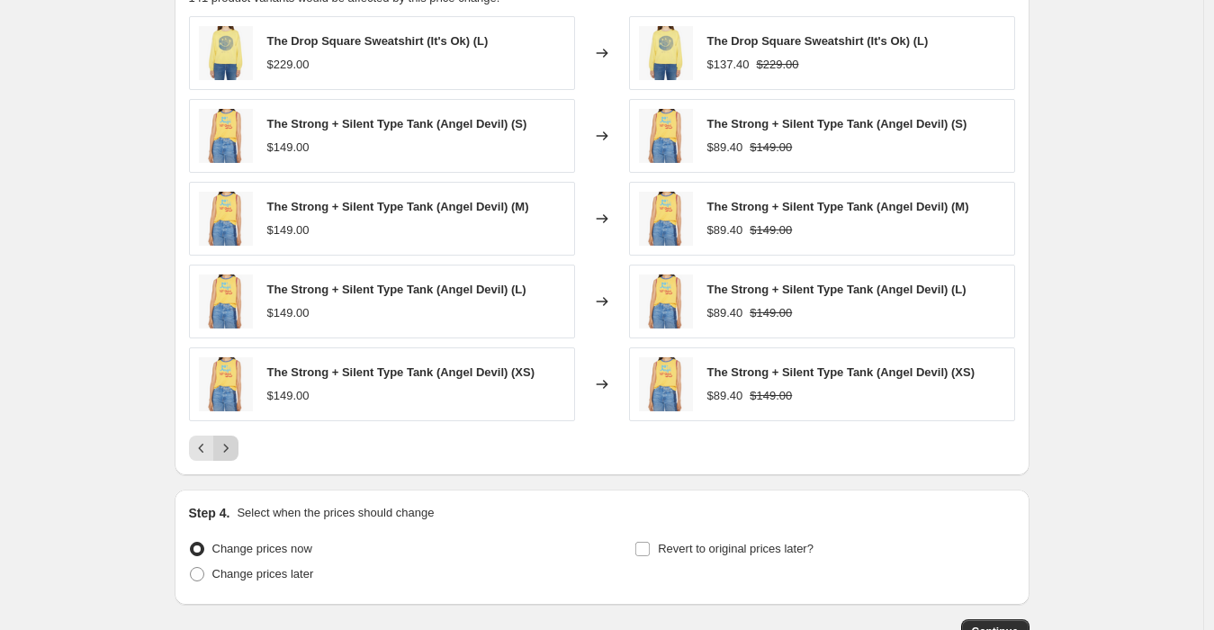
click at [235, 448] on icon "Next" at bounding box center [226, 448] width 18 height 18
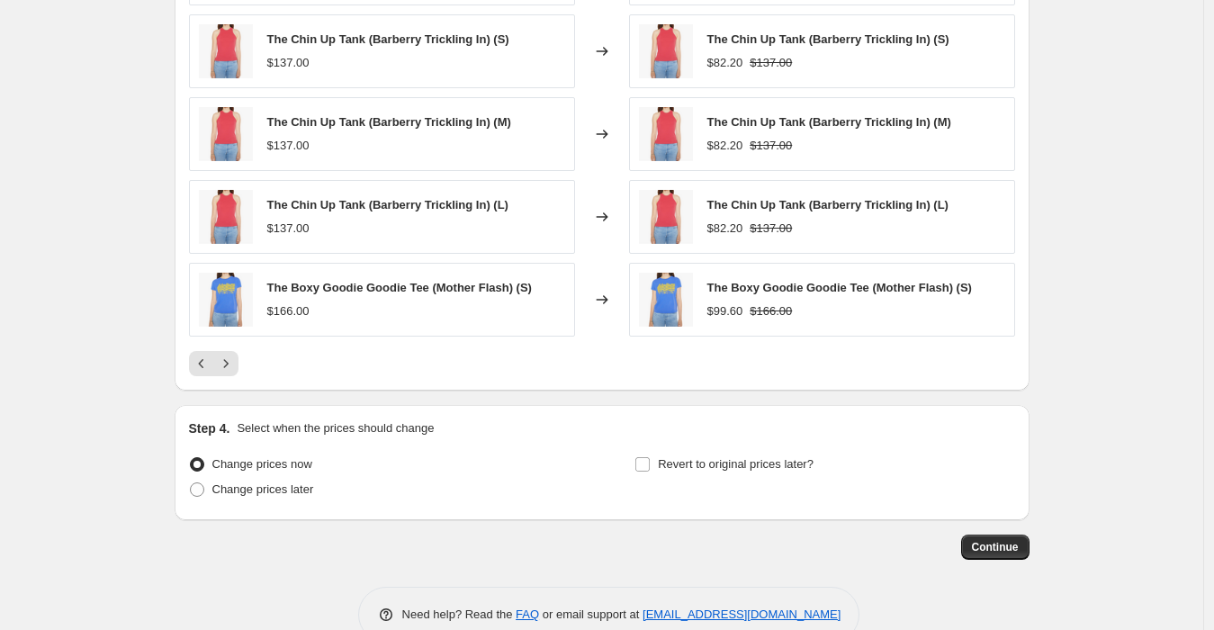
scroll to position [1217, 0]
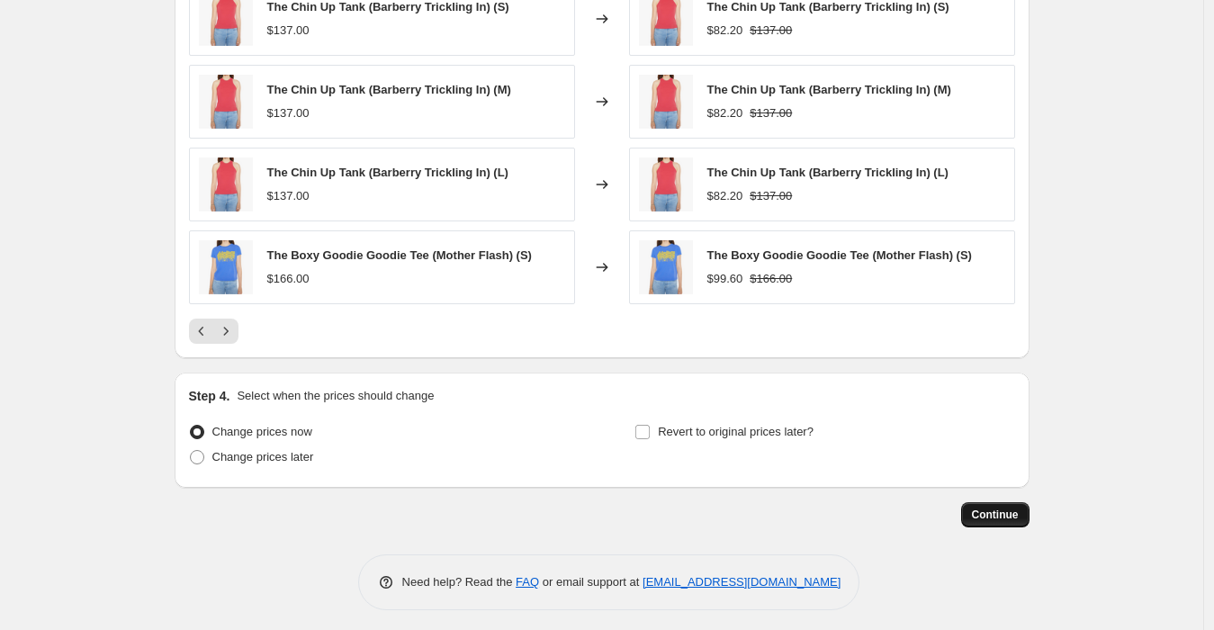
click at [1001, 507] on span "Continue" at bounding box center [995, 514] width 47 height 14
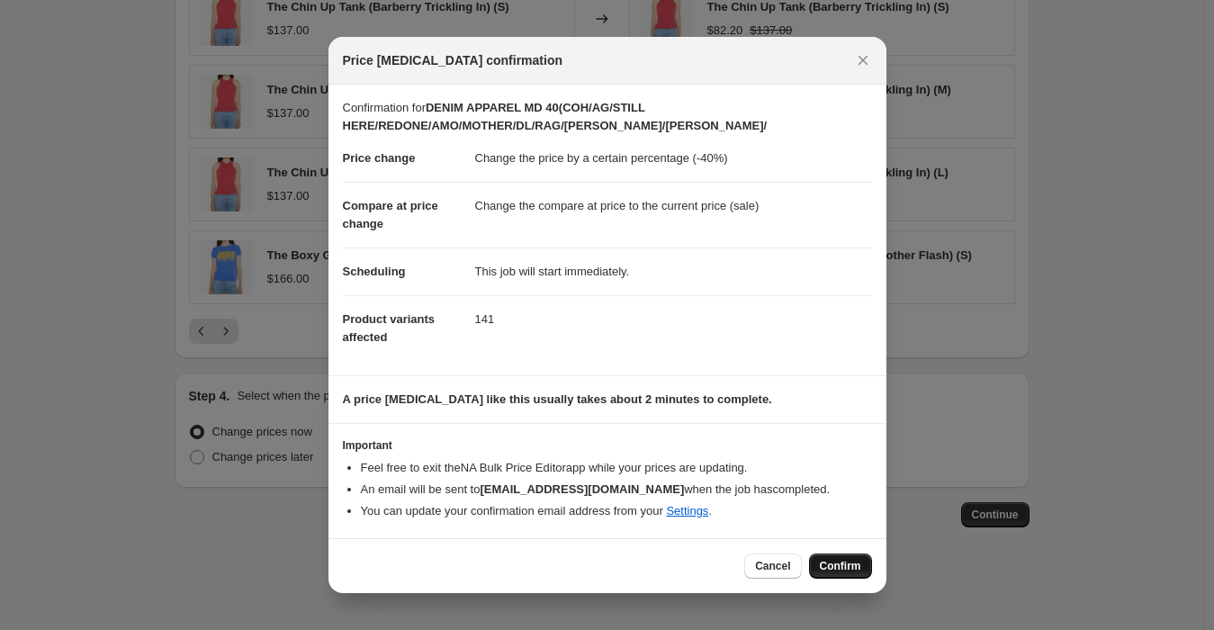
click at [850, 561] on span "Confirm" at bounding box center [840, 566] width 41 height 14
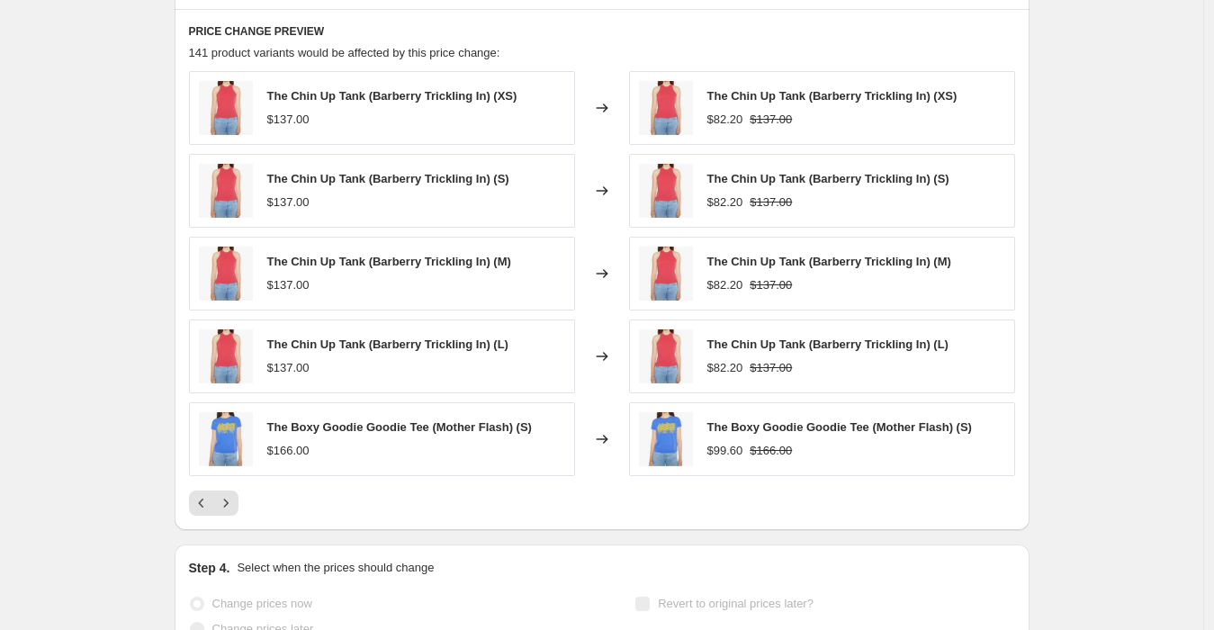
scroll to position [1263, 0]
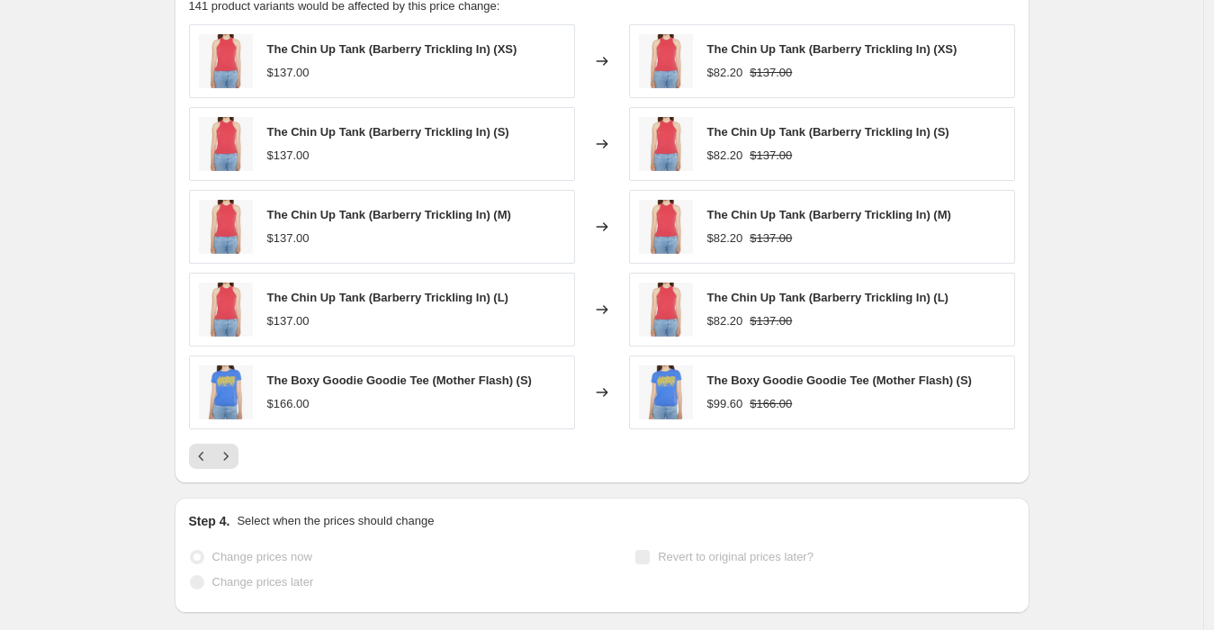
select select "percentage"
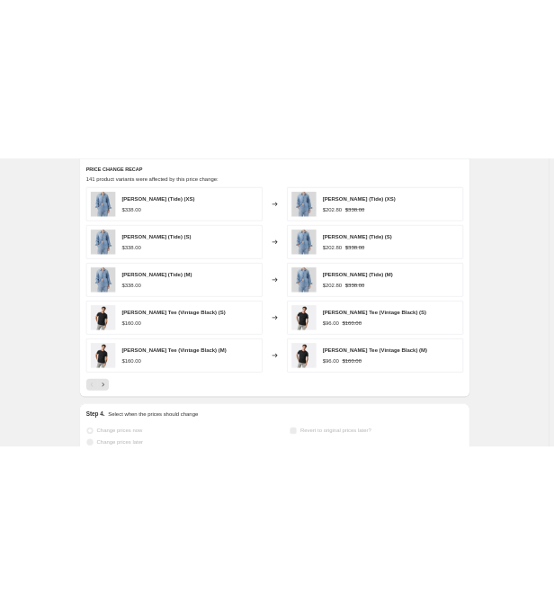
scroll to position [0, 0]
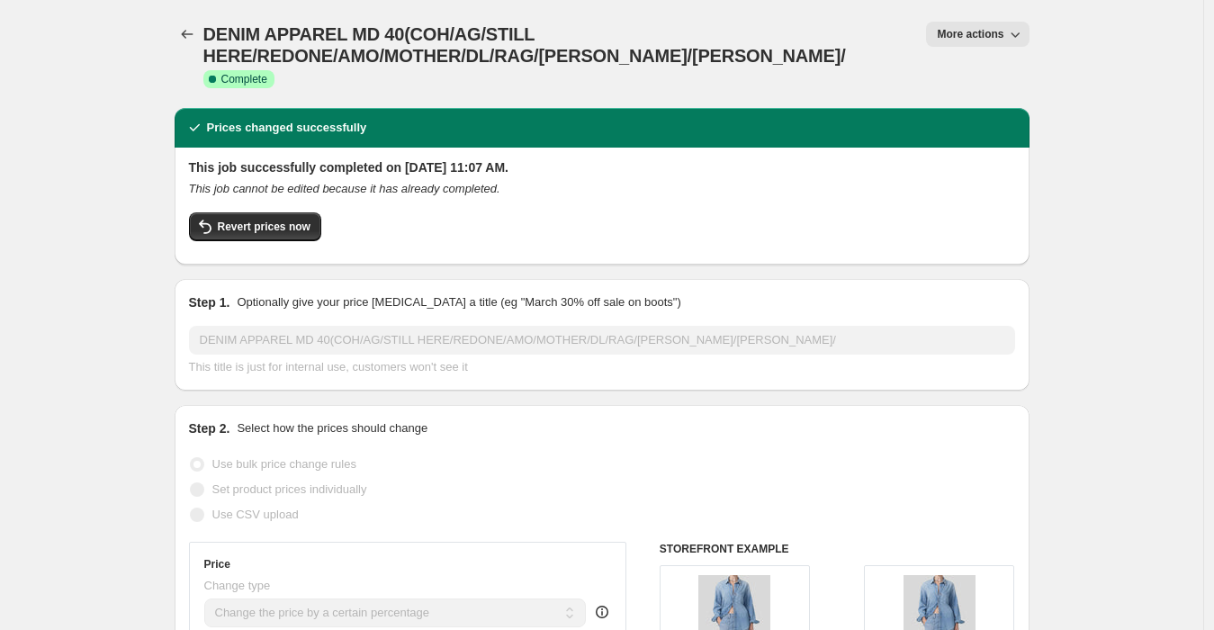
click at [396, 103] on div "DENIM APPAREL MD 40(COH/AG/STILL HERE/REDONE/AMO/MOTHER/DL/RAG/[PERSON_NAME]/[P…" at bounding box center [602, 54] width 855 height 108
